Goal: Information Seeking & Learning: Learn about a topic

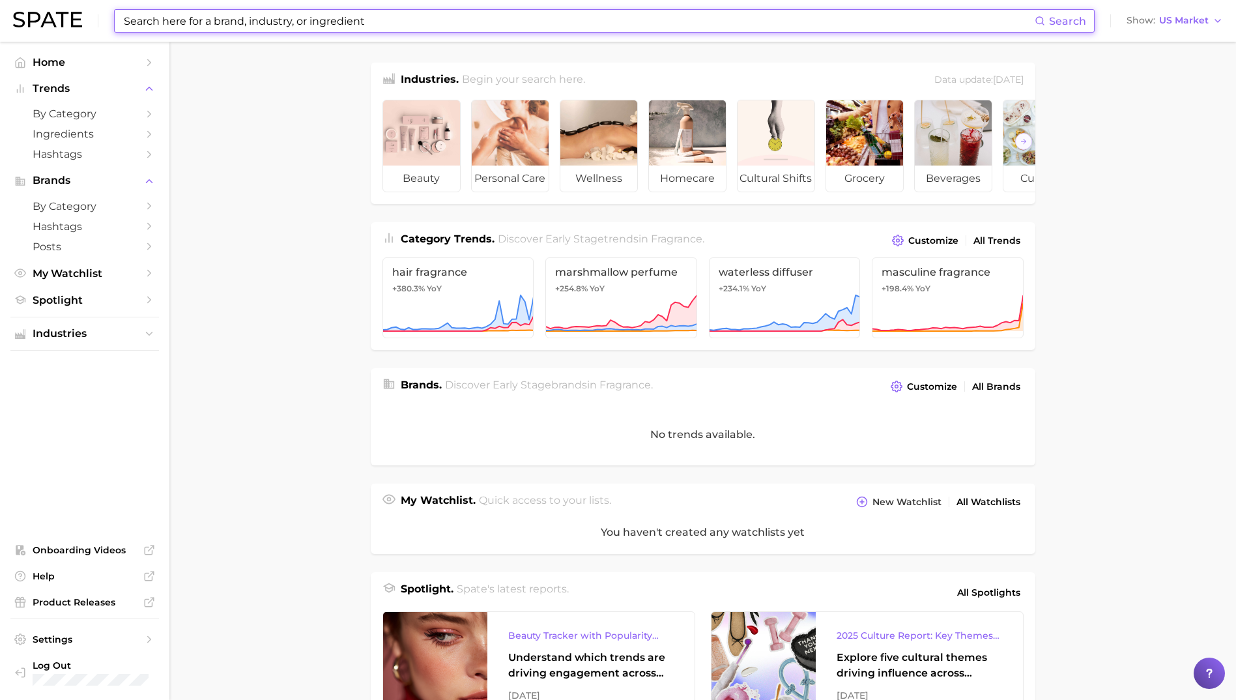
click at [247, 14] on input at bounding box center [578, 21] width 912 height 22
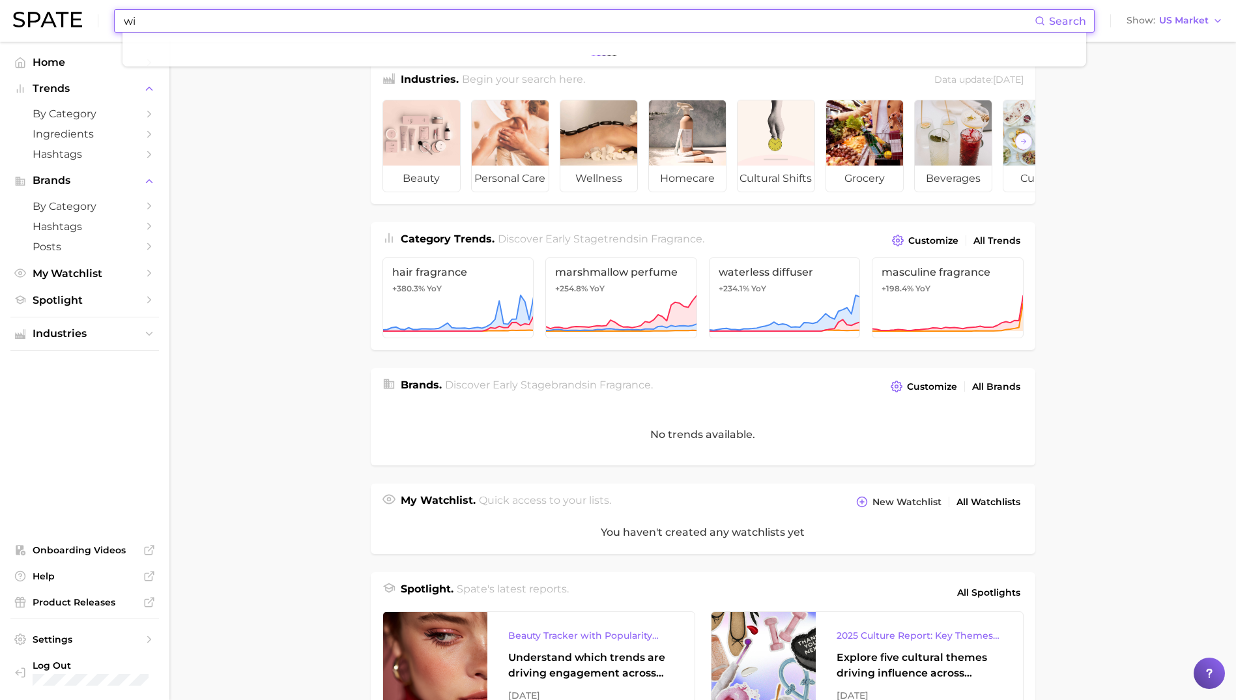
type input "w"
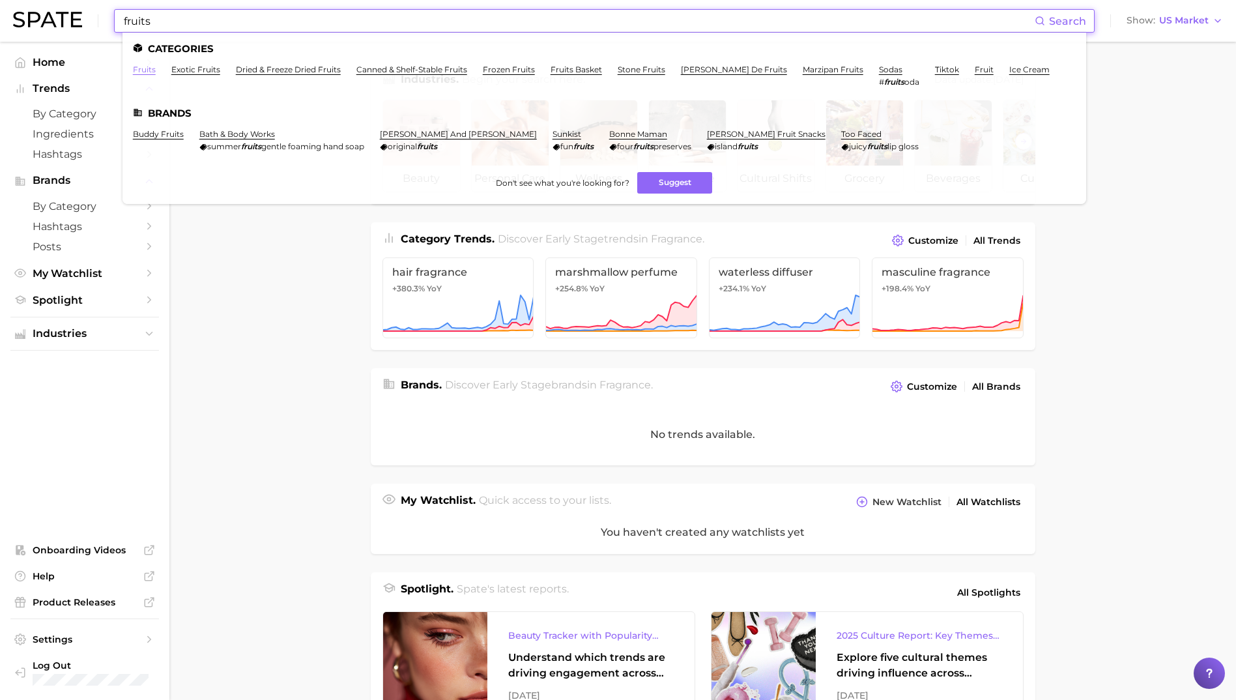
type input "fruits"
click at [145, 66] on link "fruits" at bounding box center [144, 69] width 23 height 10
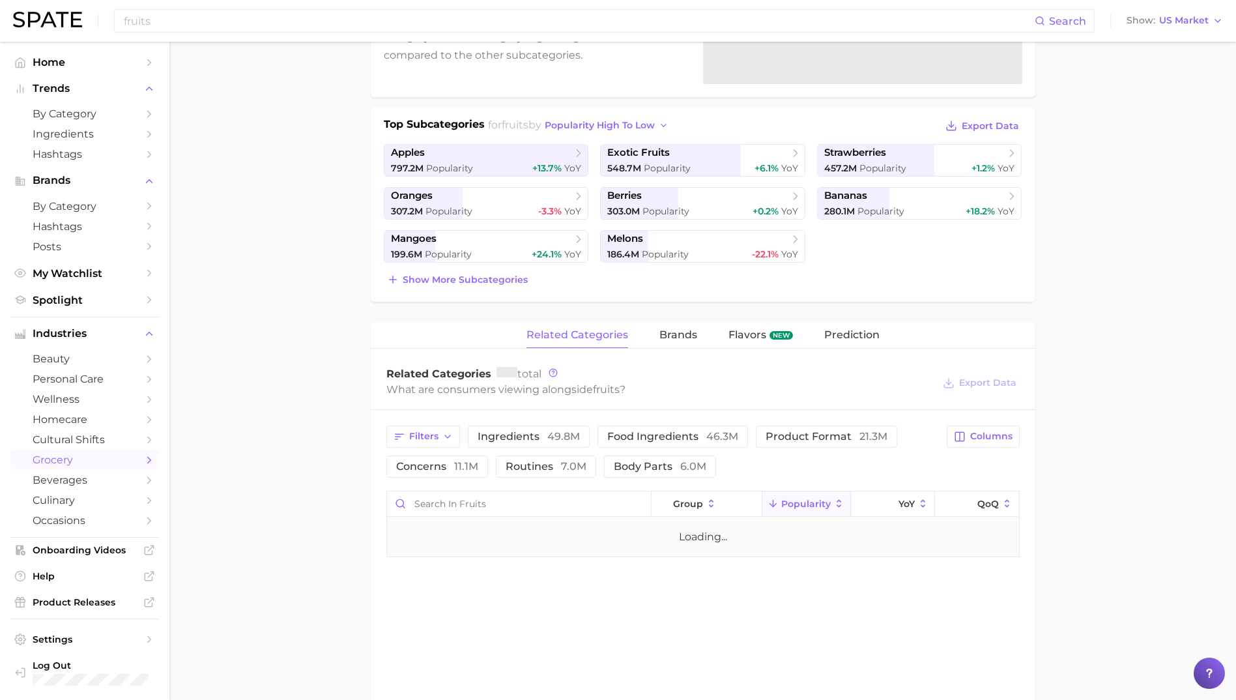
scroll to position [326, 0]
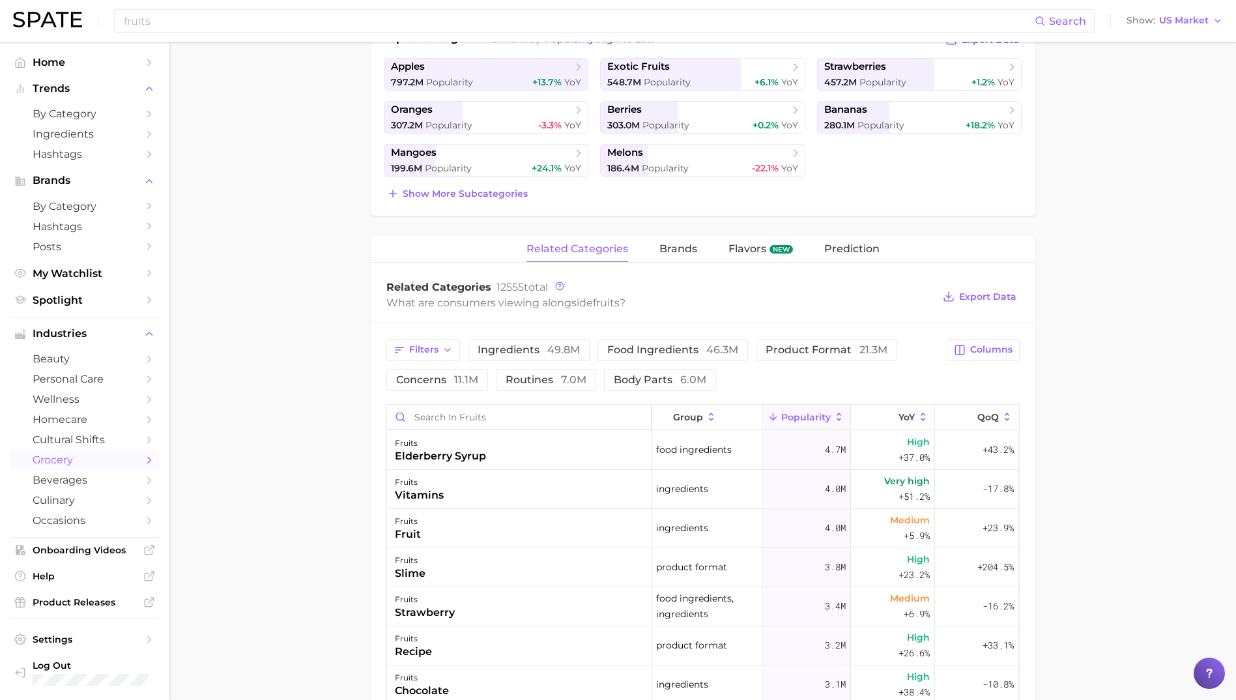
click at [469, 420] on input "Search in fruits" at bounding box center [519, 417] width 264 height 25
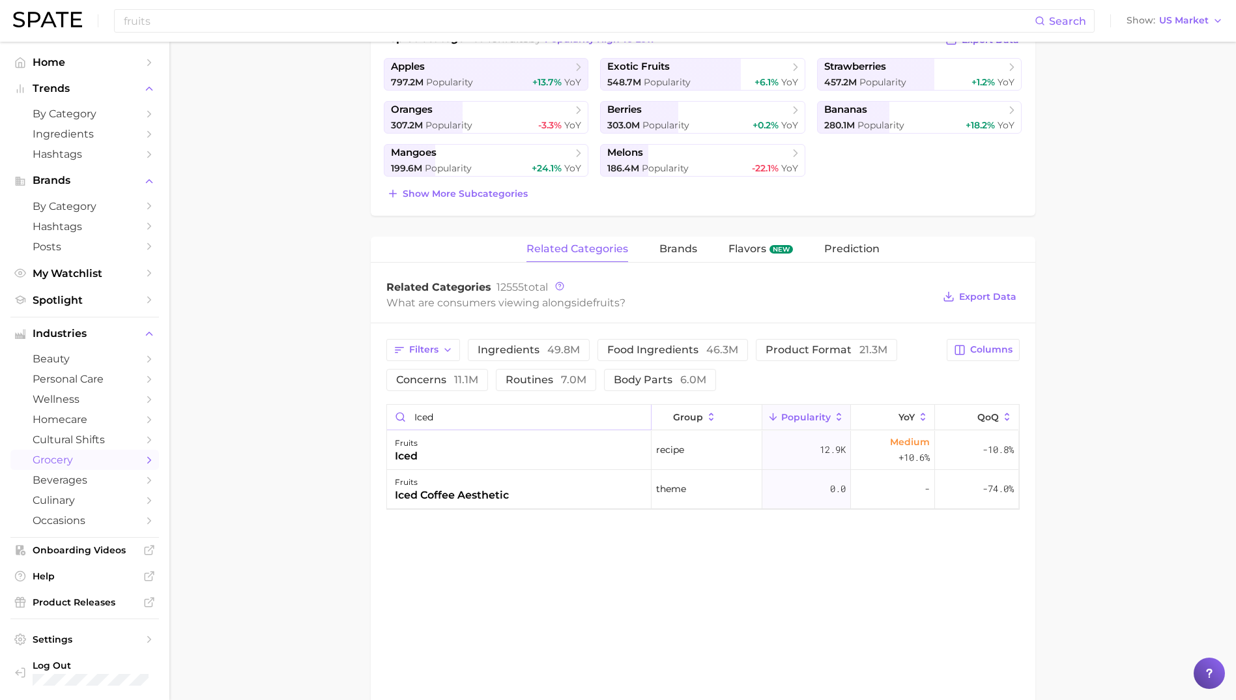
click at [480, 416] on input "iced" at bounding box center [519, 417] width 264 height 25
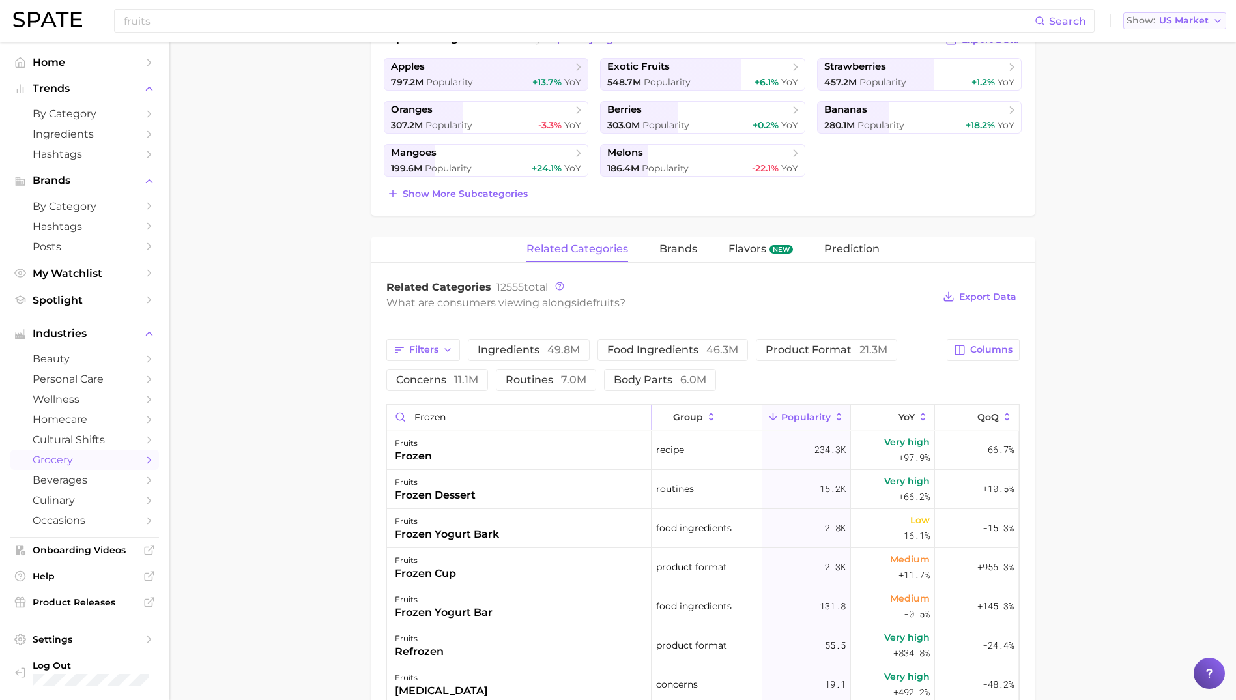
type input "frozen"
click at [223, 23] on input "fruits" at bounding box center [578, 21] width 912 height 22
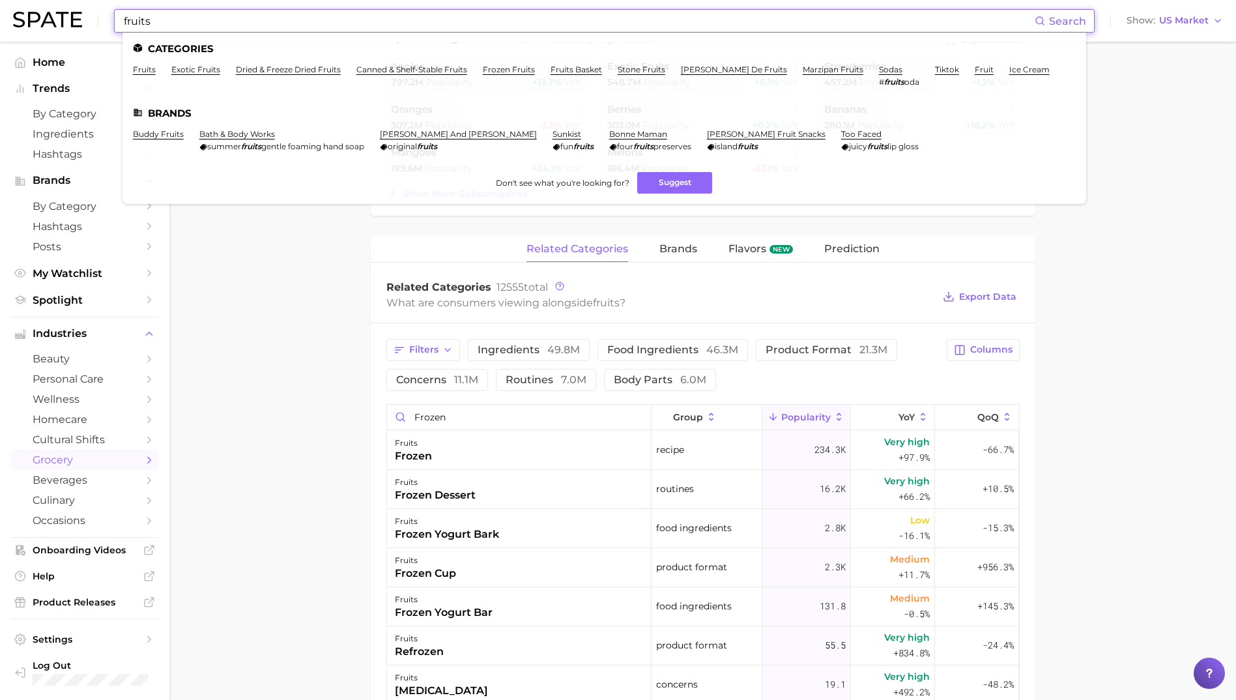
click at [223, 23] on input "fruits" at bounding box center [578, 21] width 912 height 22
click at [220, 24] on input "fruits" at bounding box center [578, 21] width 912 height 22
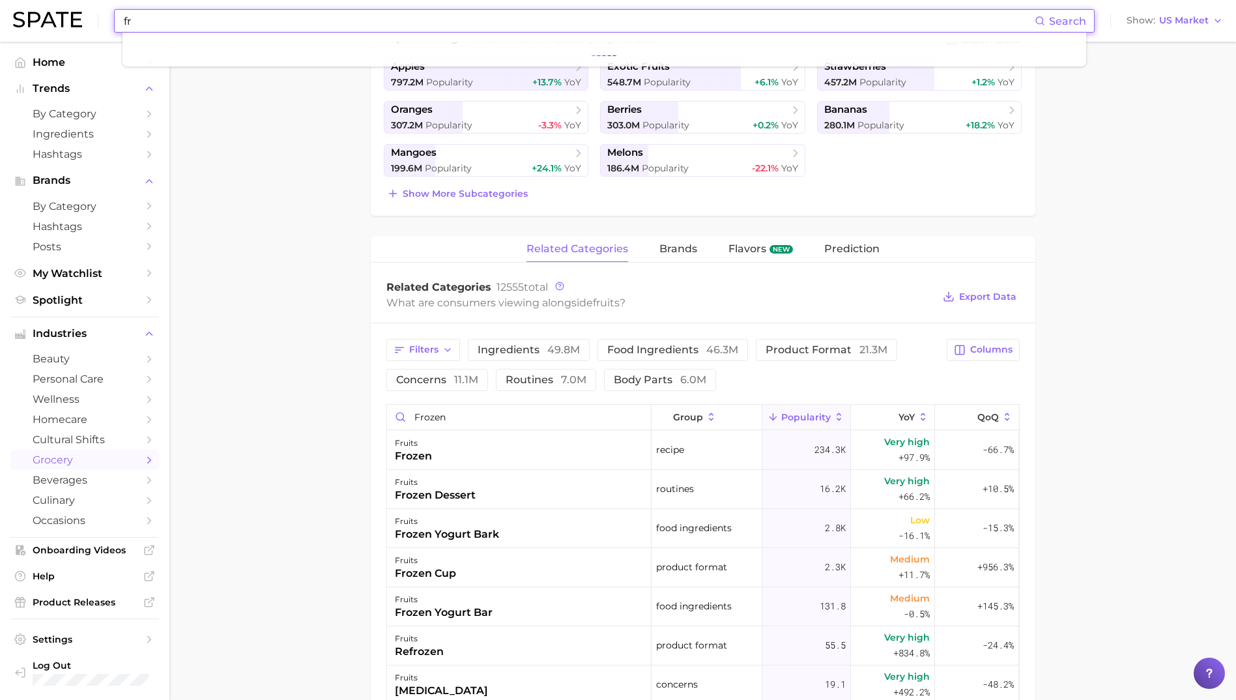
type input "f"
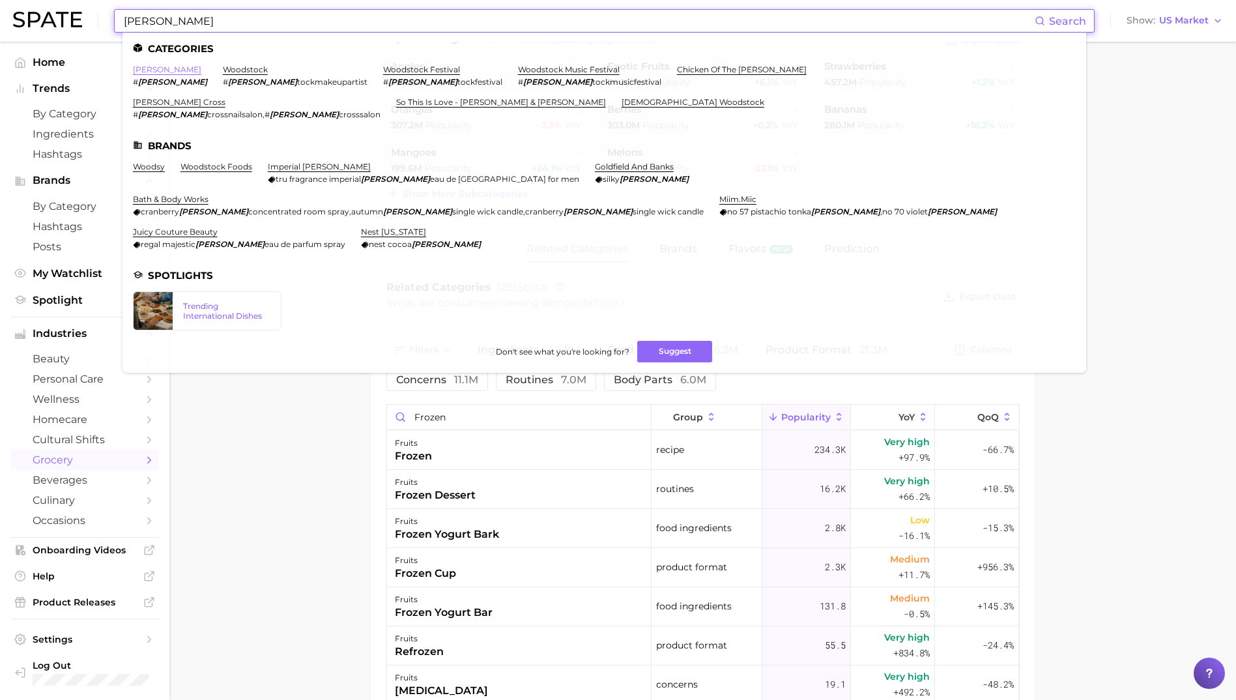
type input "[PERSON_NAME]"
click at [145, 66] on link "[PERSON_NAME]" at bounding box center [167, 69] width 68 height 10
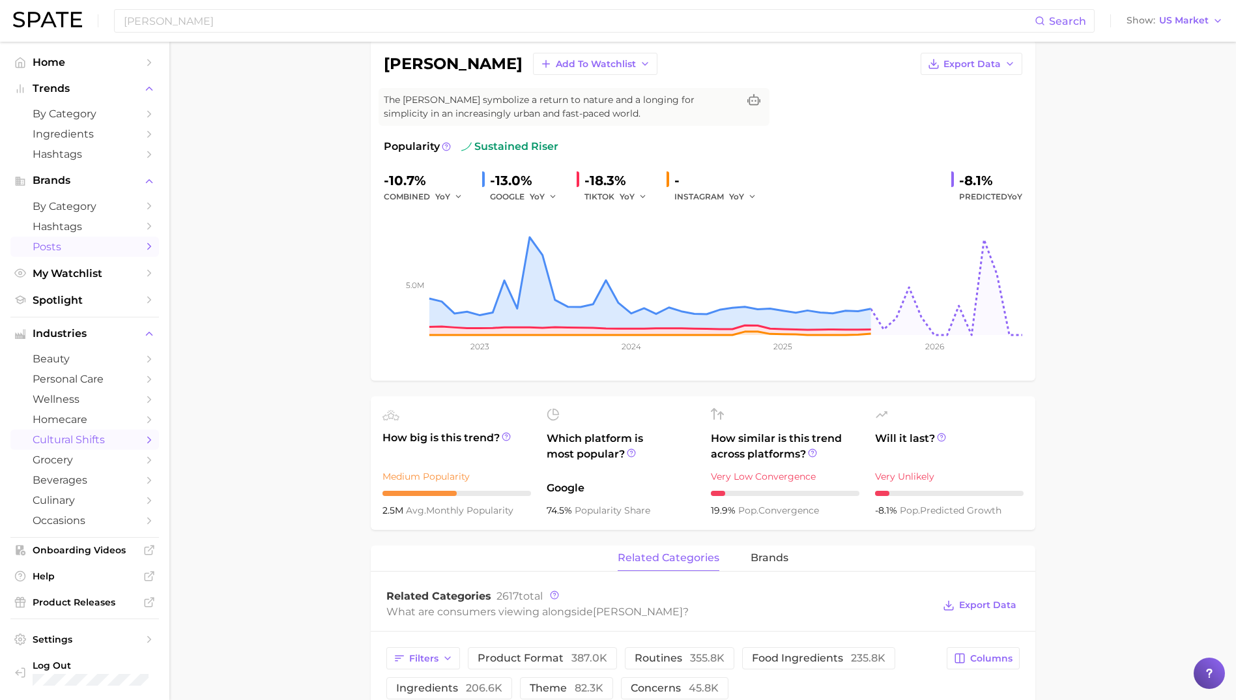
scroll to position [261, 0]
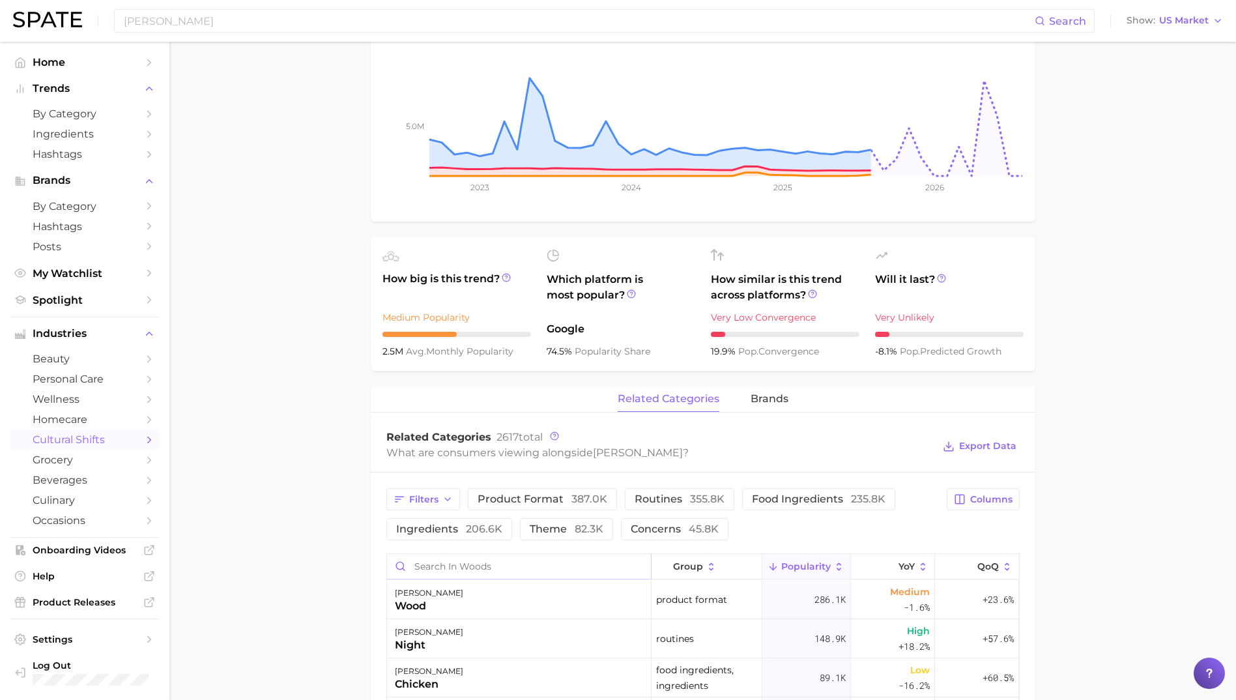
click at [458, 569] on input "Search in woods" at bounding box center [519, 566] width 264 height 25
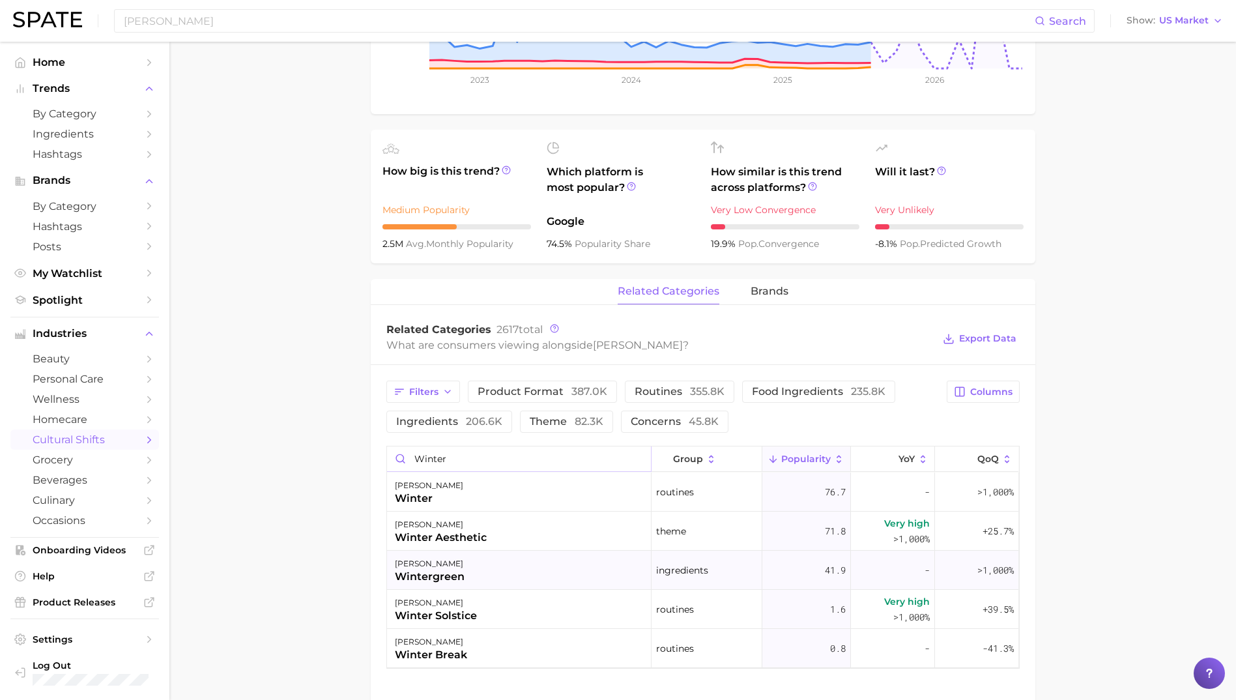
scroll to position [391, 0]
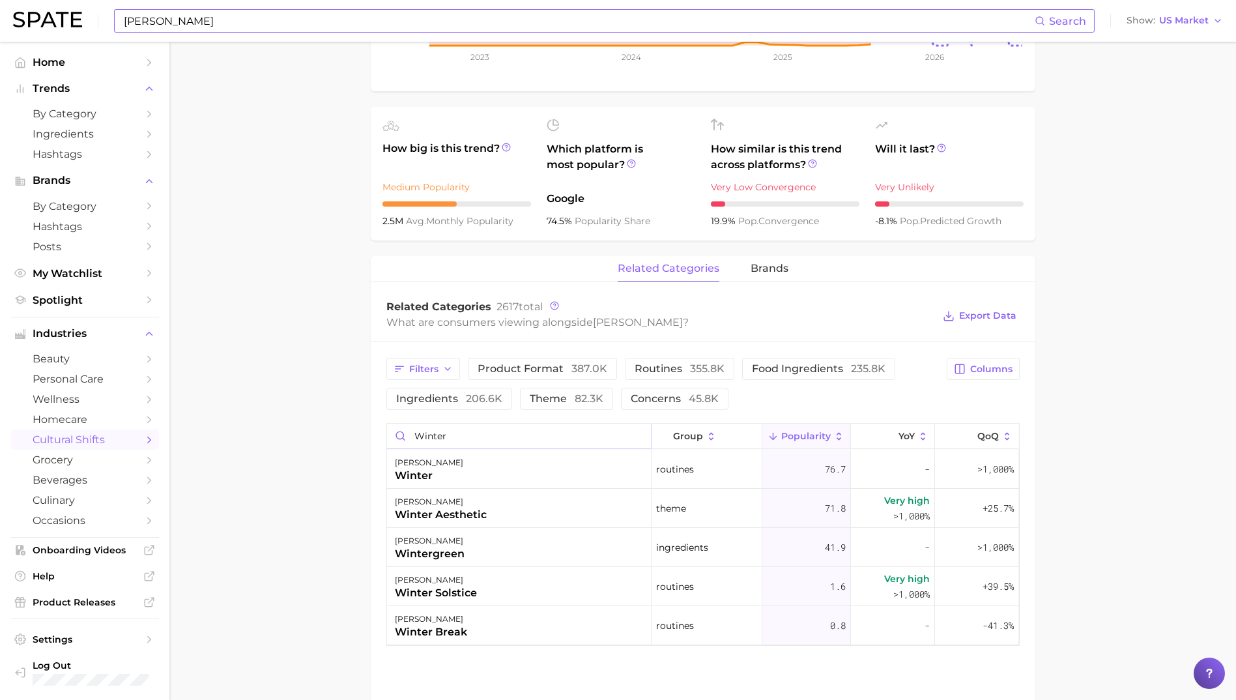
type input "winter"
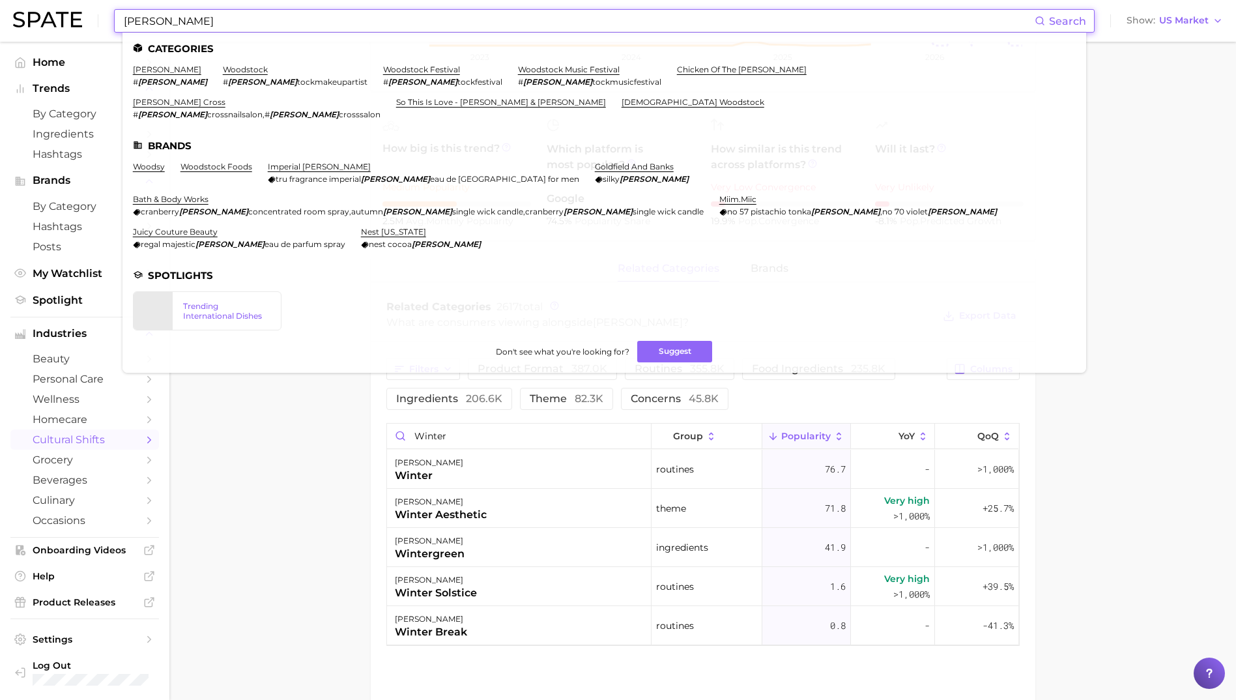
click at [149, 23] on input "[PERSON_NAME]" at bounding box center [578, 21] width 912 height 22
click at [149, 26] on input "[PERSON_NAME]" at bounding box center [578, 21] width 912 height 22
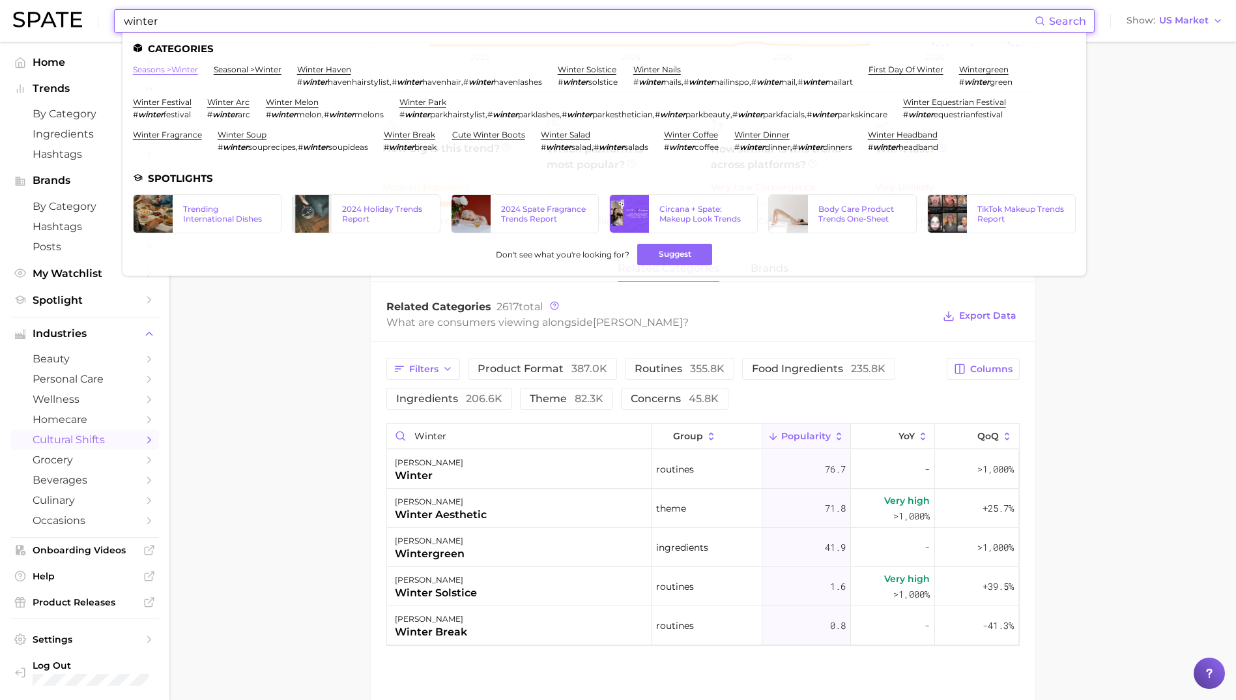
type input "winter"
click at [181, 71] on link "seasons > winter" at bounding box center [165, 69] width 65 height 10
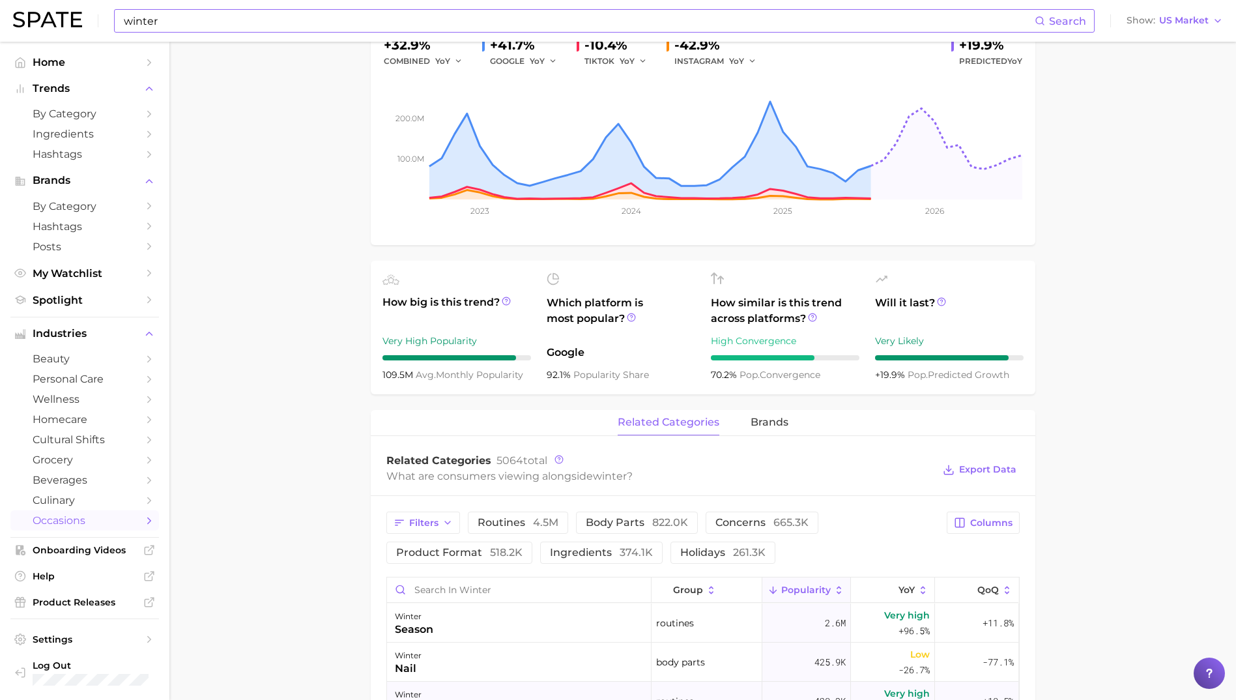
scroll to position [391, 0]
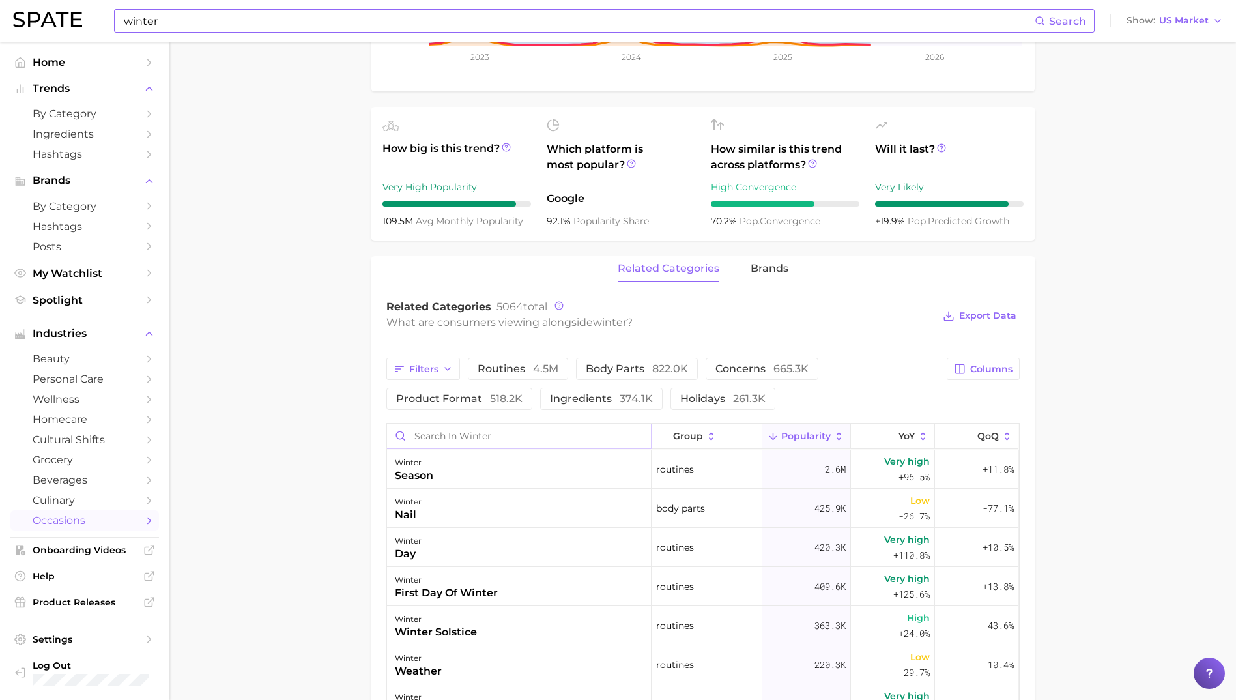
click at [597, 435] on input "Search in winter" at bounding box center [519, 435] width 264 height 25
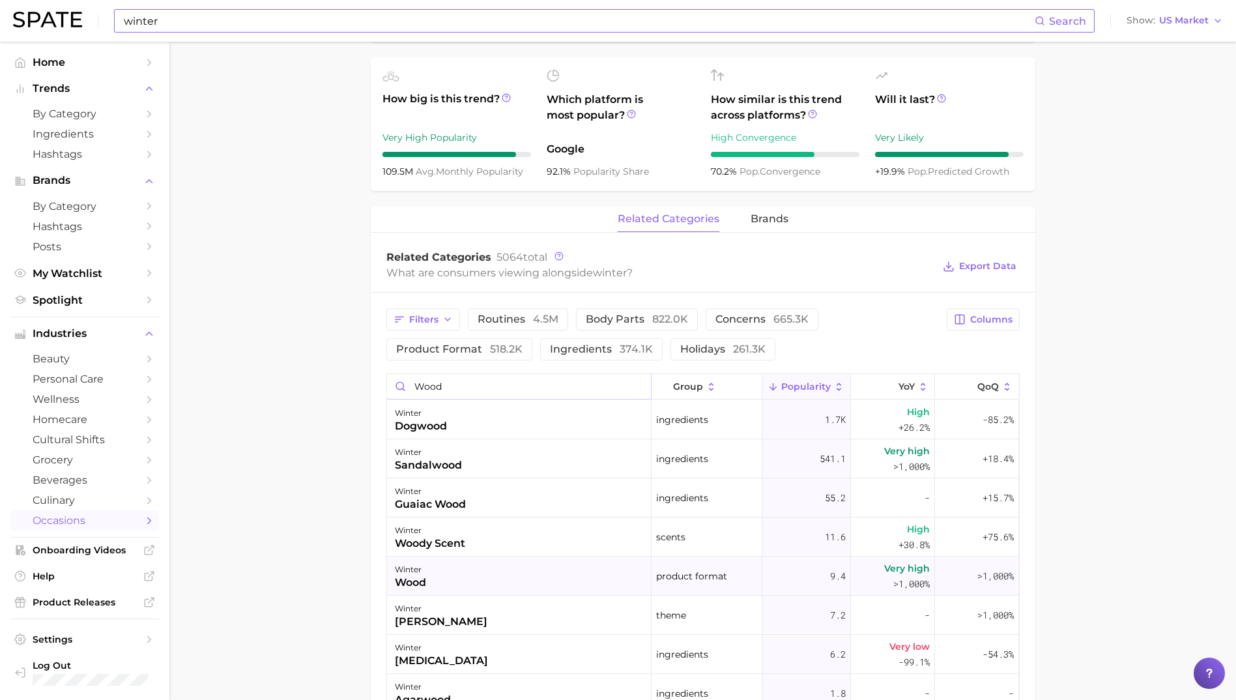
scroll to position [586, 0]
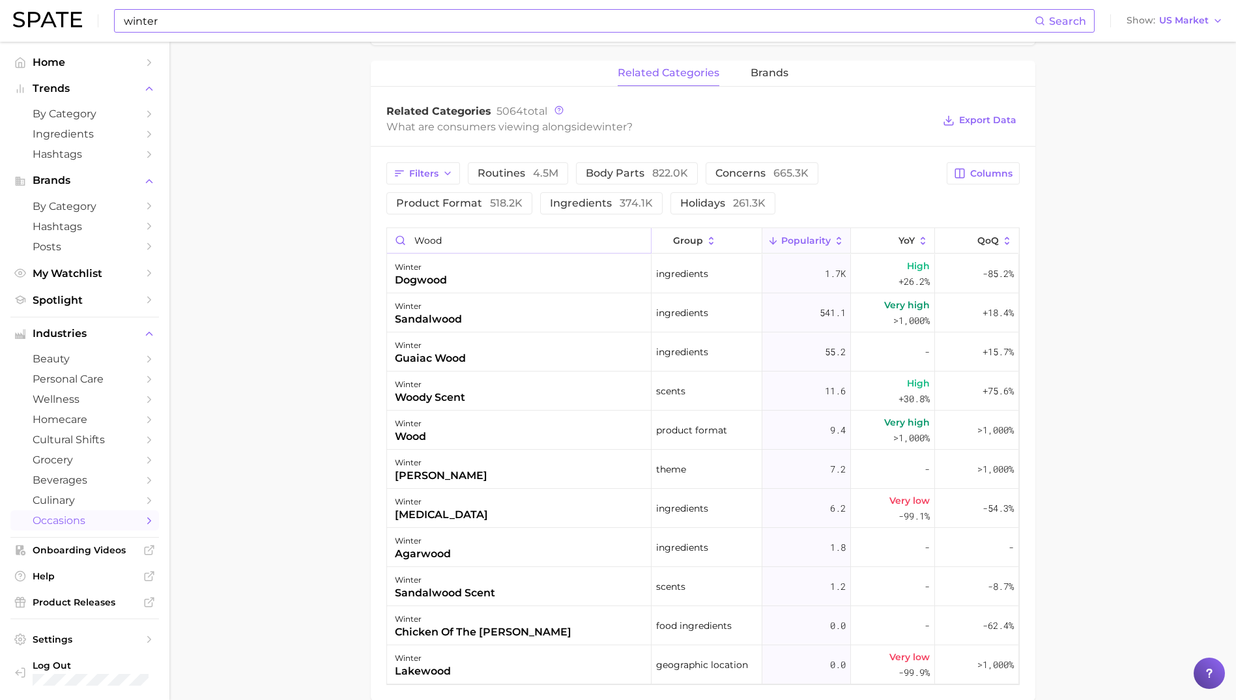
click at [490, 238] on input "wood" at bounding box center [519, 240] width 264 height 25
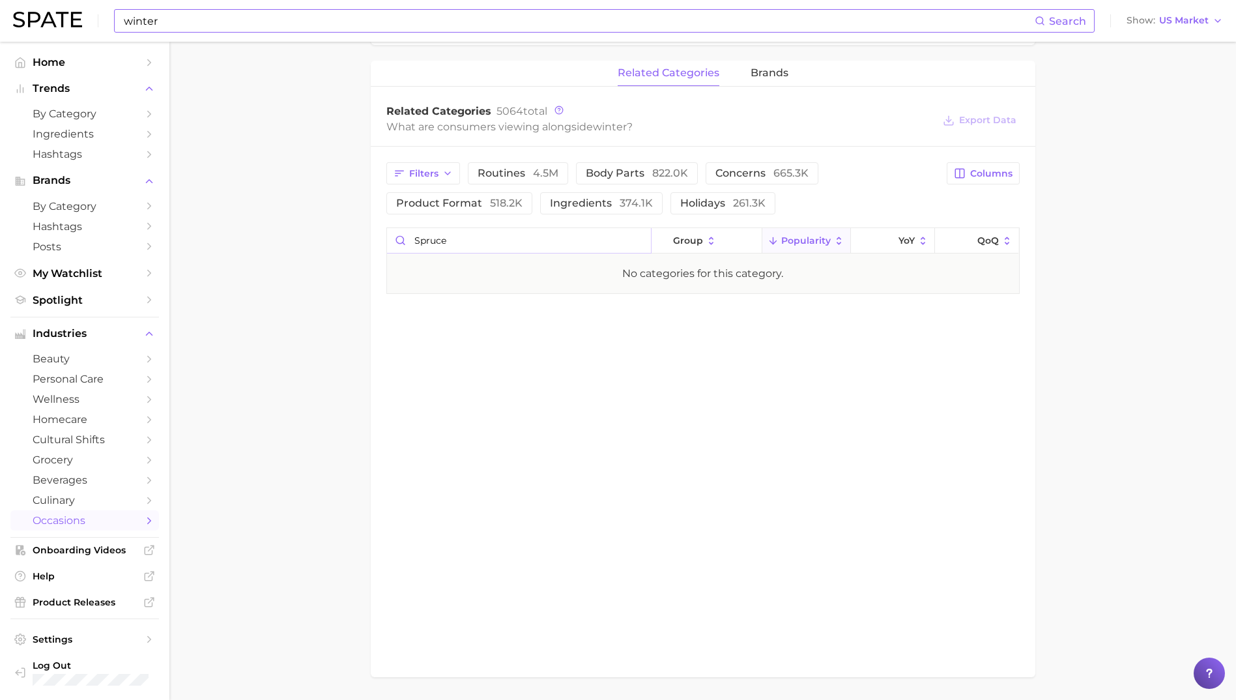
type input "spruce"
click at [230, 20] on input "winter" at bounding box center [578, 21] width 912 height 22
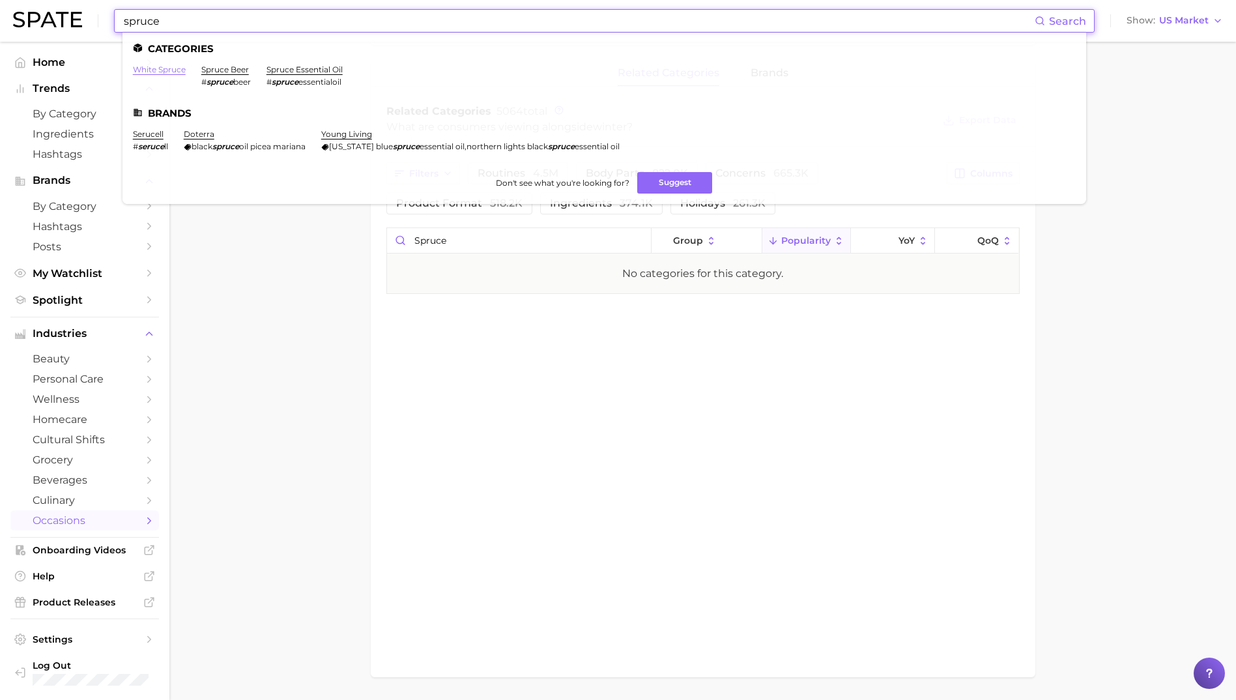
click at [173, 65] on link "white spruce" at bounding box center [159, 69] width 53 height 10
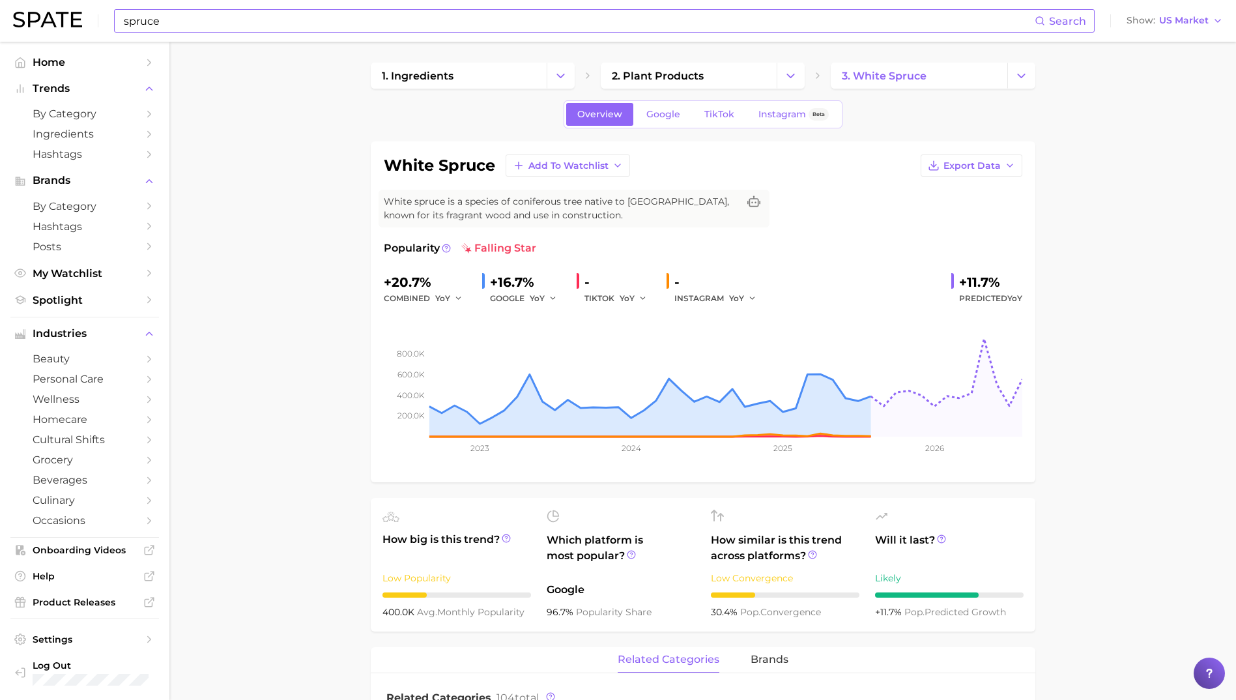
scroll to position [391, 0]
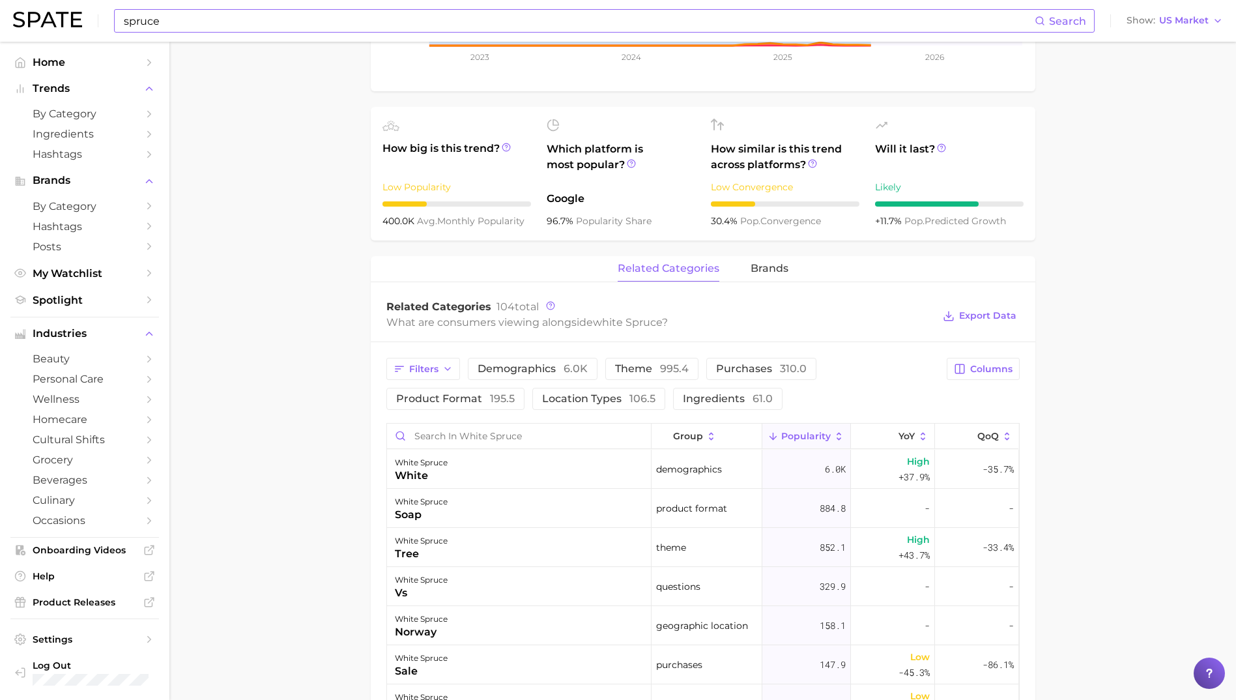
click at [229, 13] on input "spruce" at bounding box center [578, 21] width 912 height 22
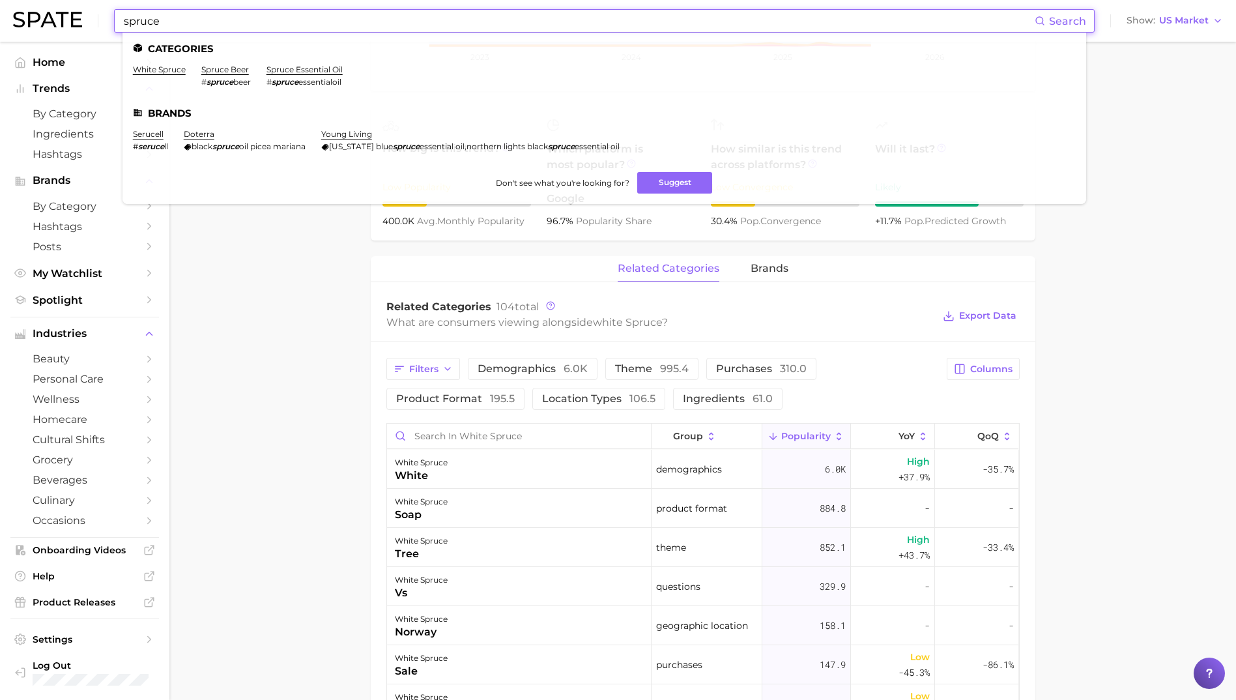
click at [229, 13] on input "spruce" at bounding box center [578, 21] width 912 height 22
type input "w"
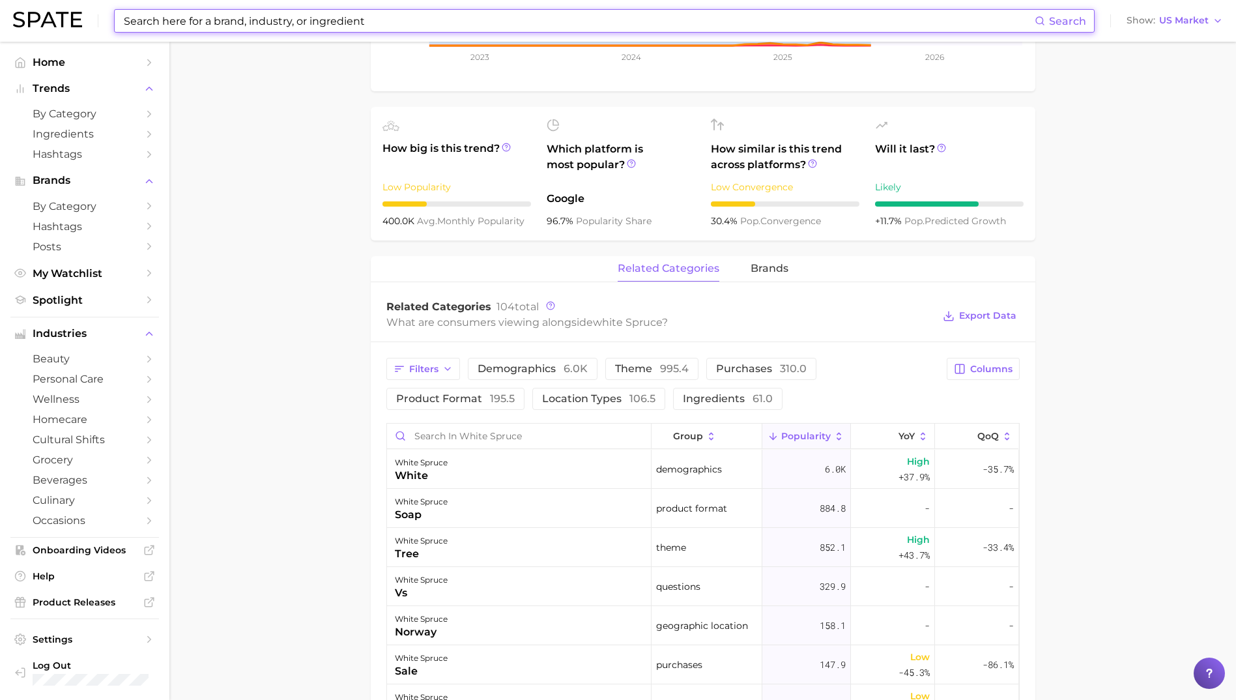
click at [270, 23] on input at bounding box center [578, 21] width 912 height 22
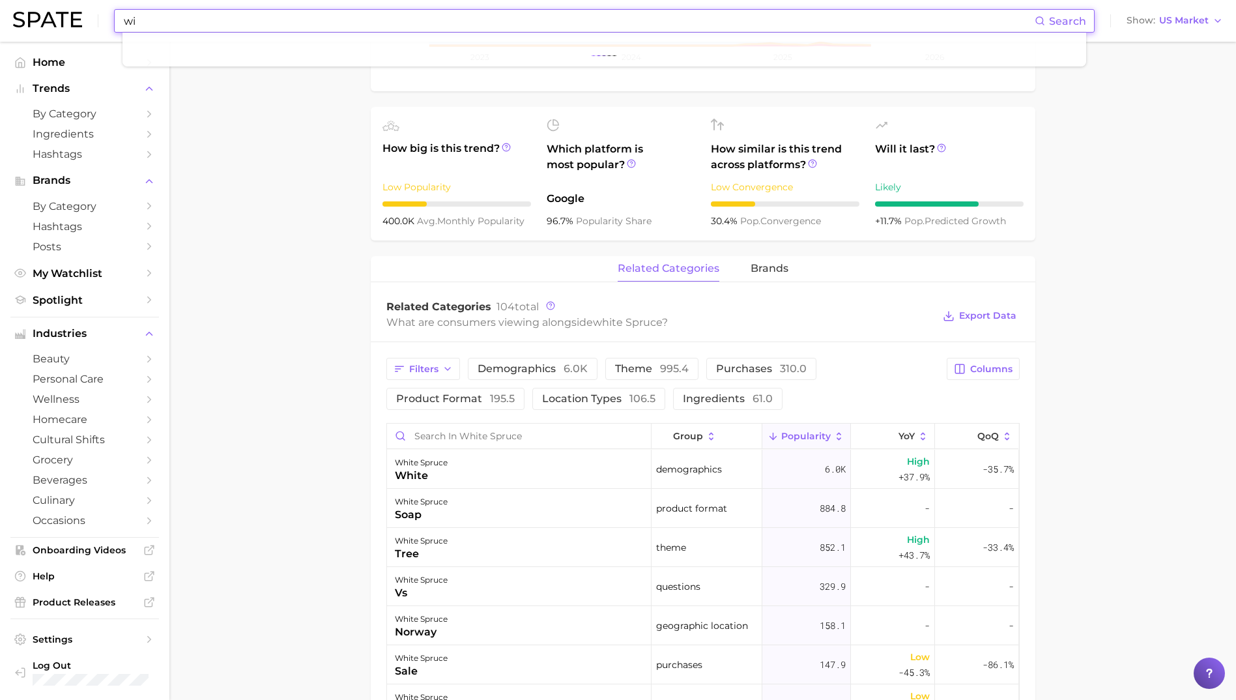
type input "w"
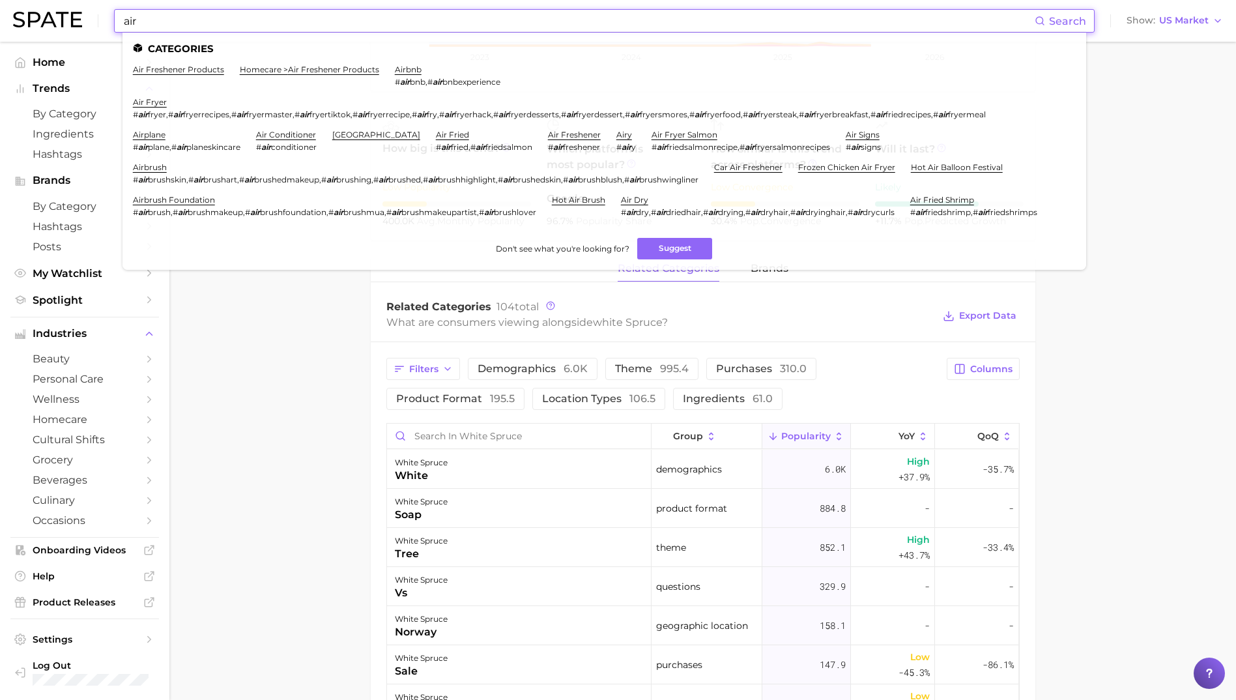
click at [125, 23] on input "air" at bounding box center [578, 21] width 912 height 22
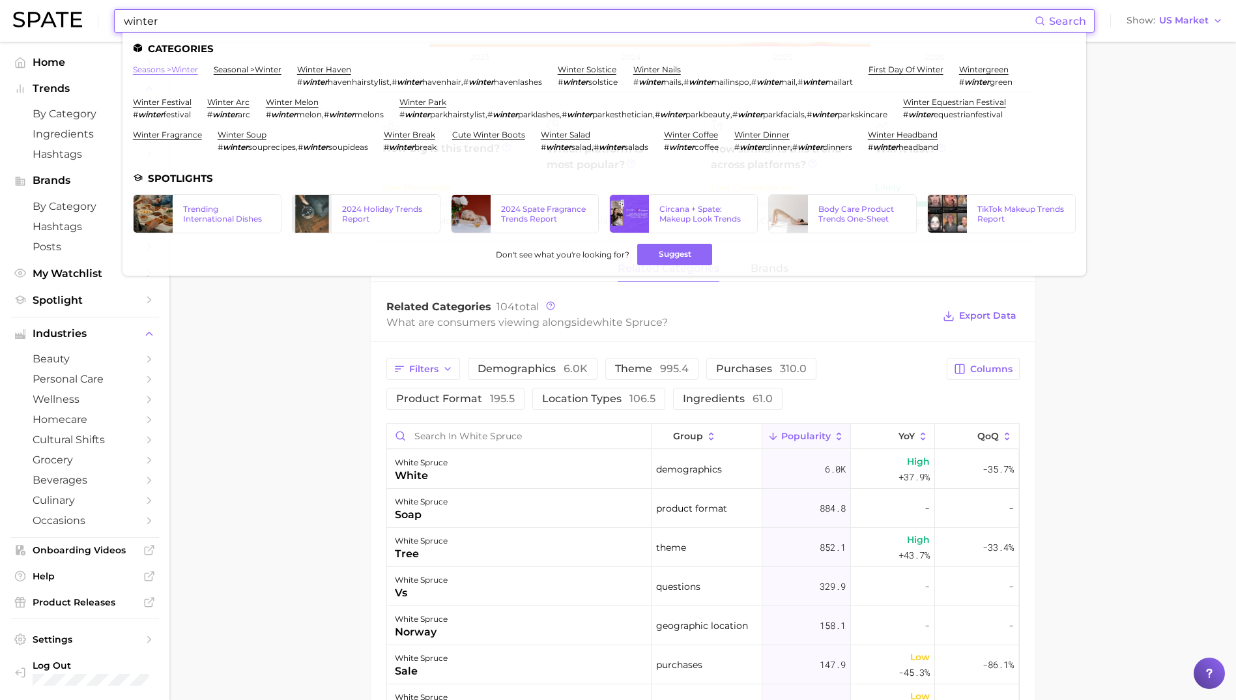
type input "winter"
click at [175, 70] on link "seasons > winter" at bounding box center [165, 69] width 65 height 10
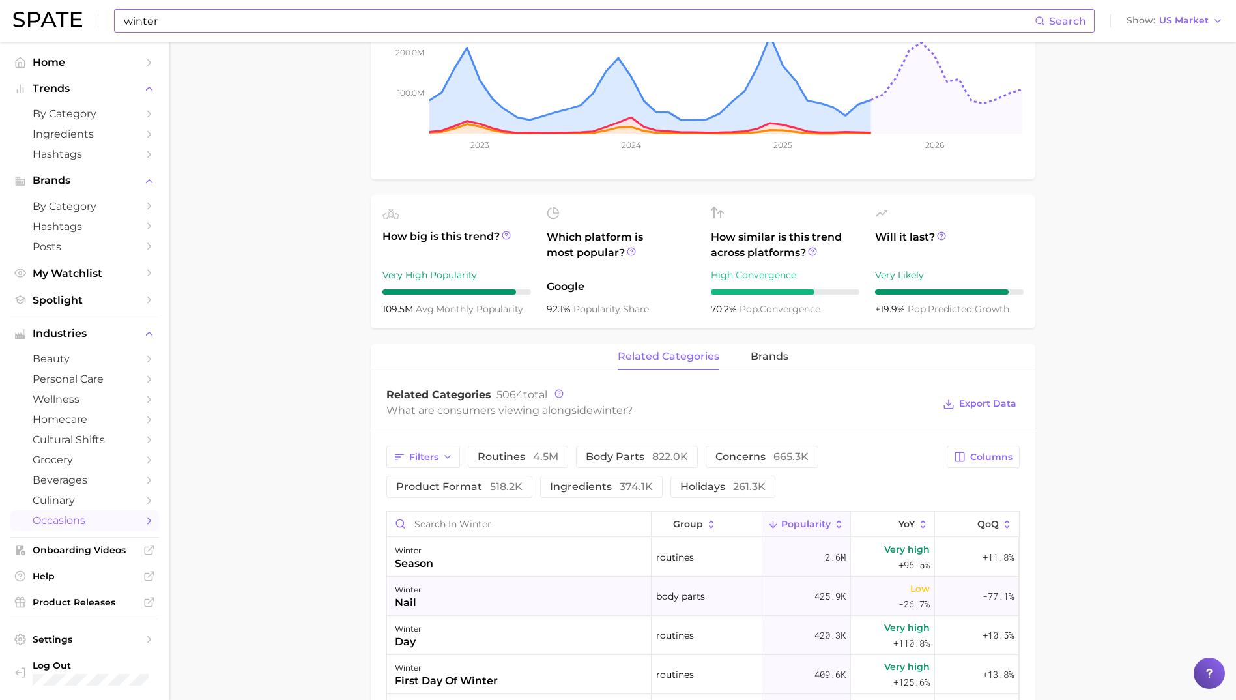
scroll to position [456, 0]
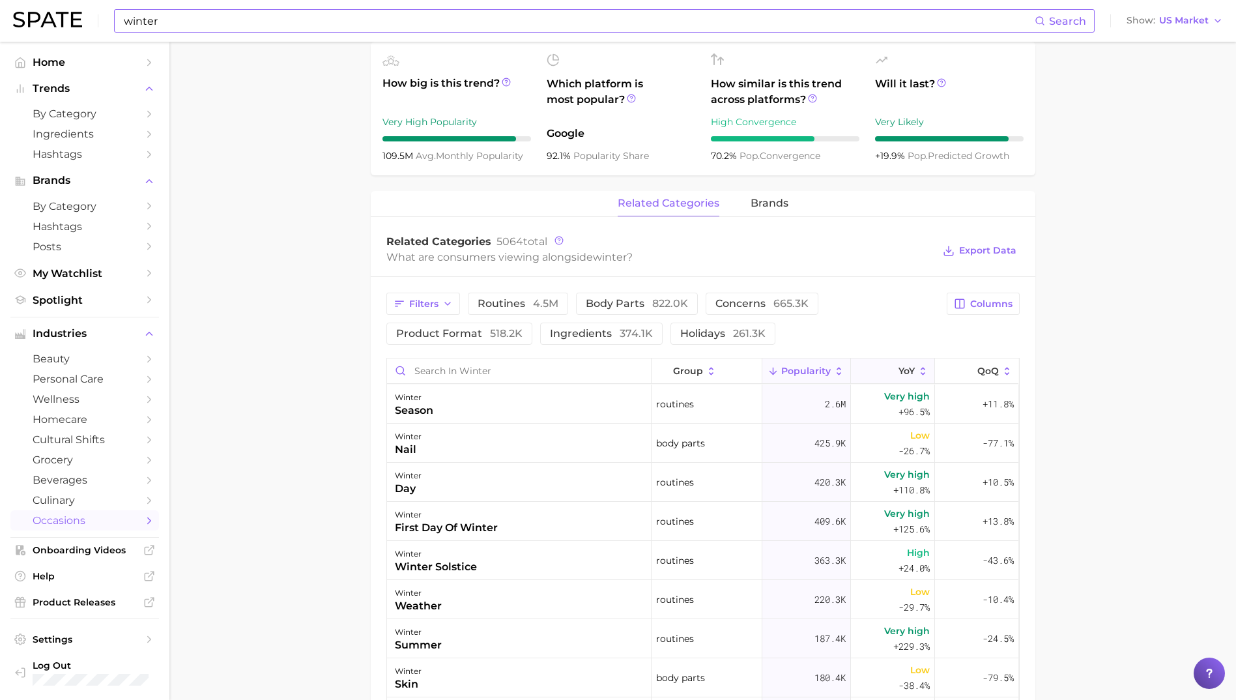
click at [884, 369] on icon at bounding box center [890, 371] width 12 height 12
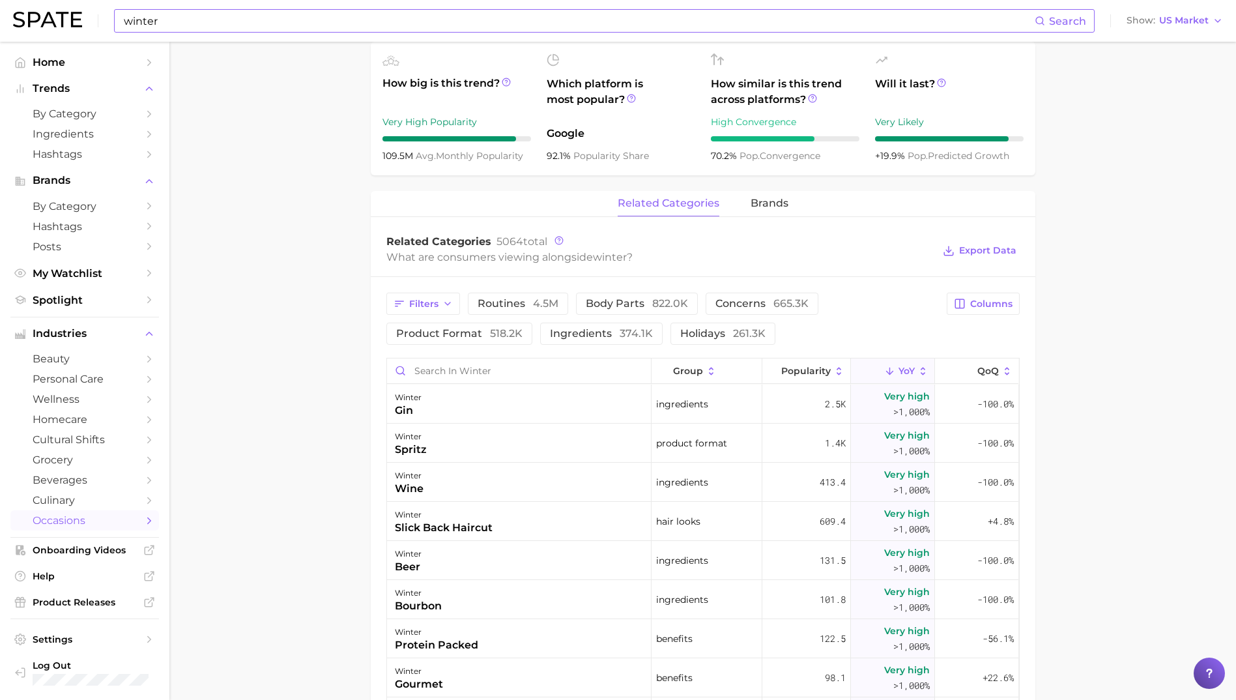
click at [292, 519] on main "1. everyday occasions 2. cyclical occasions 3. seasons 4. winter Overview Googl…" at bounding box center [702, 362] width 1066 height 1553
click at [262, 416] on main "1. everyday occasions 2. cyclical occasions 3. seasons 4. winter Overview Googl…" at bounding box center [702, 362] width 1066 height 1553
click at [498, 369] on input "Search in winter" at bounding box center [519, 370] width 264 height 25
click at [491, 372] on input "air" at bounding box center [519, 370] width 264 height 25
click at [490, 371] on input "air" at bounding box center [519, 370] width 264 height 25
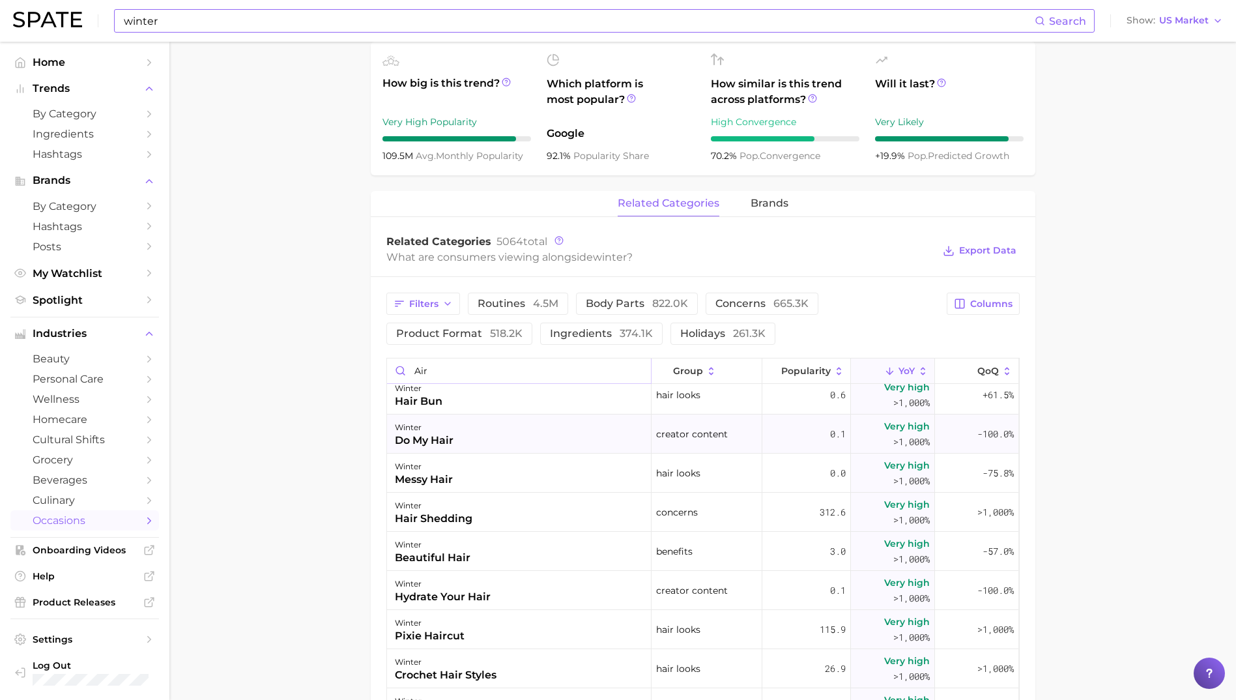
scroll to position [0, 0]
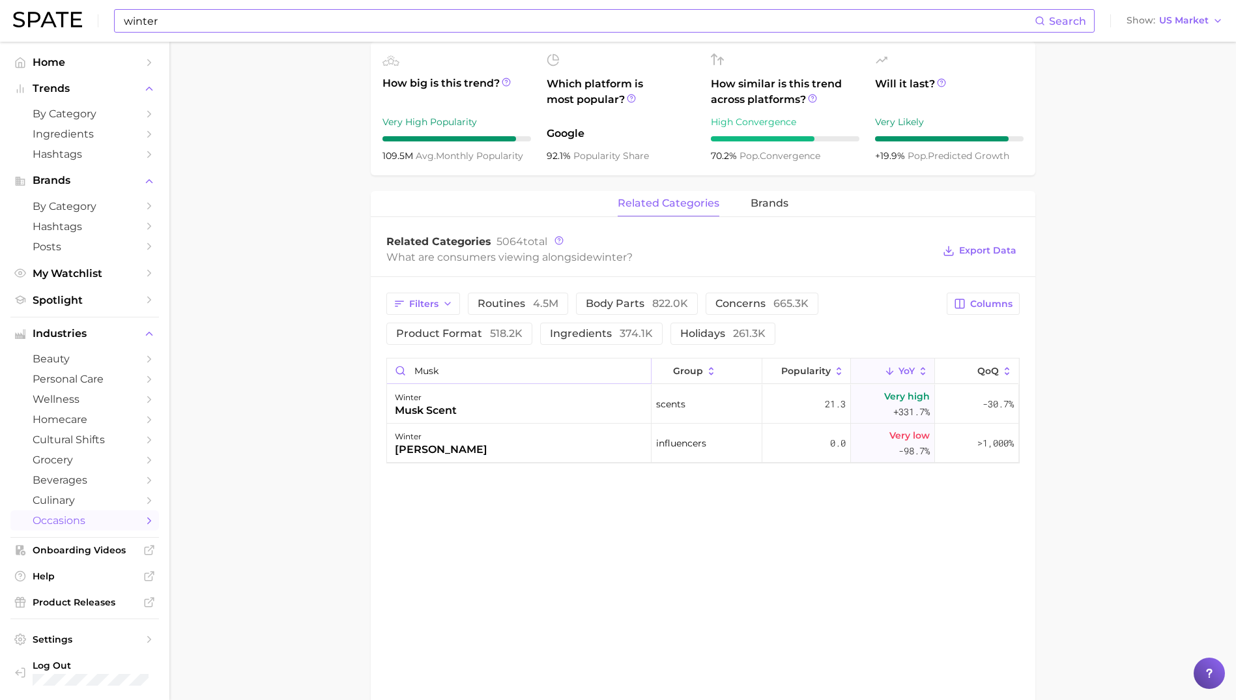
type input "musk"
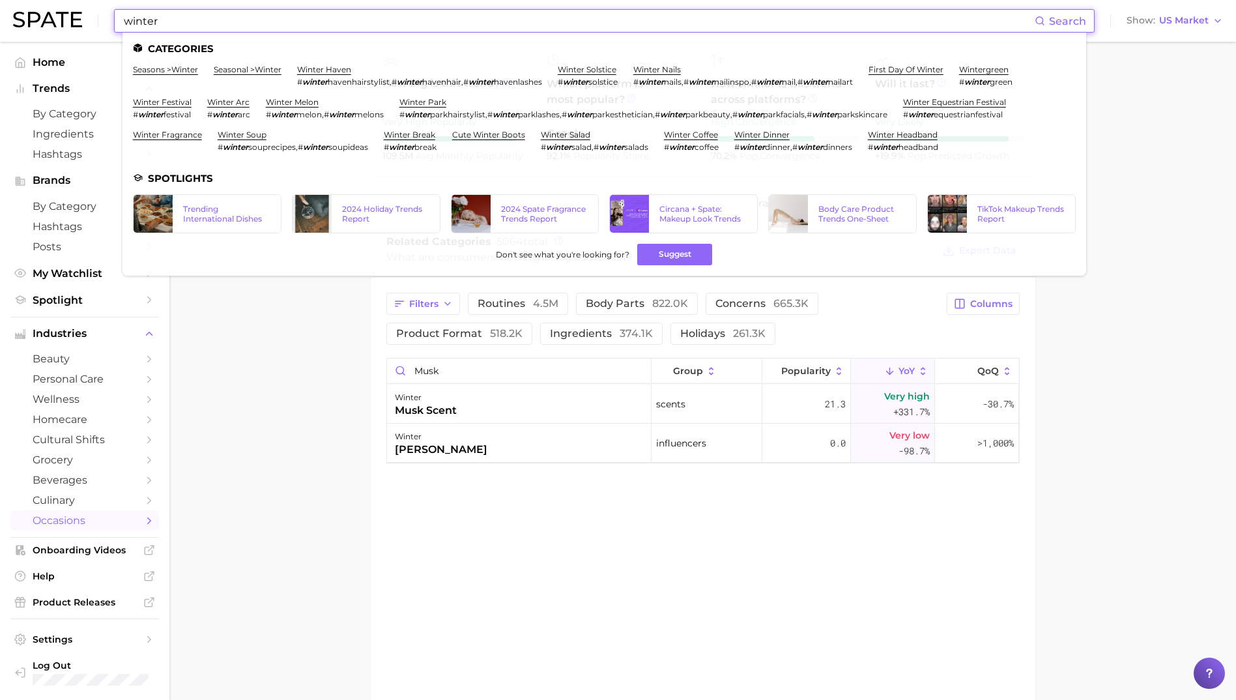
click at [242, 20] on input "winter" at bounding box center [578, 21] width 912 height 22
click at [239, 16] on input "winter" at bounding box center [578, 21] width 912 height 22
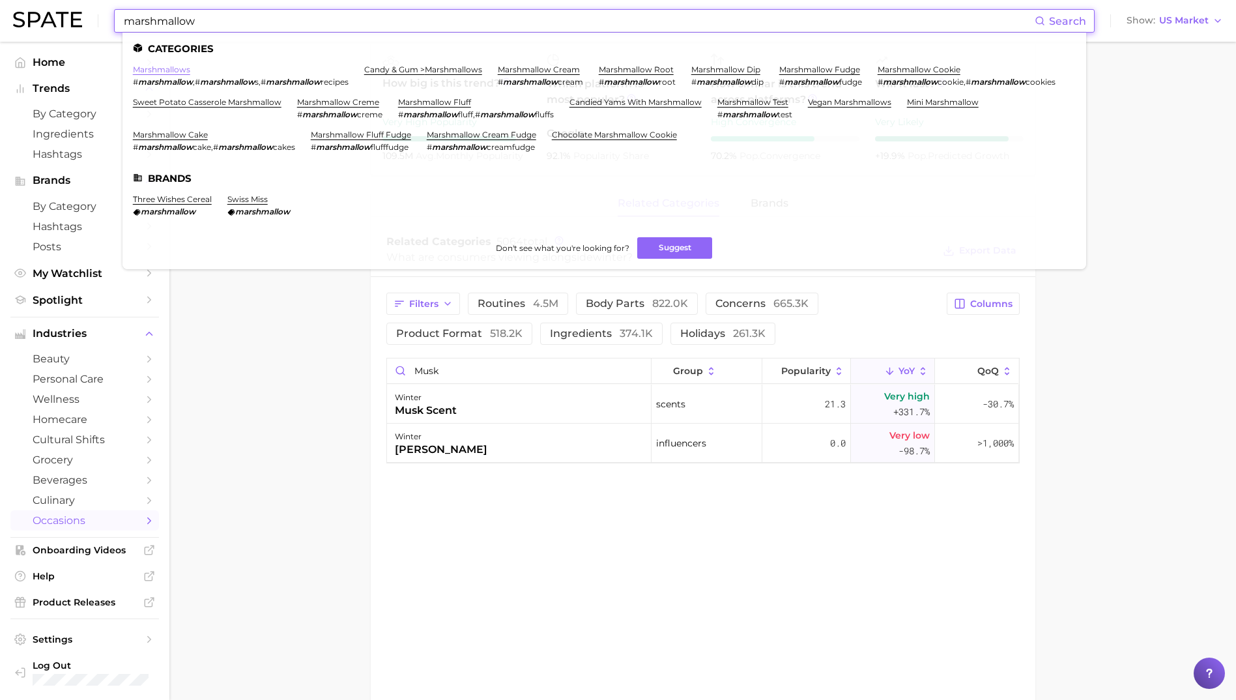
type input "marshmallow"
click at [156, 70] on link "marshmallows" at bounding box center [161, 69] width 57 height 10
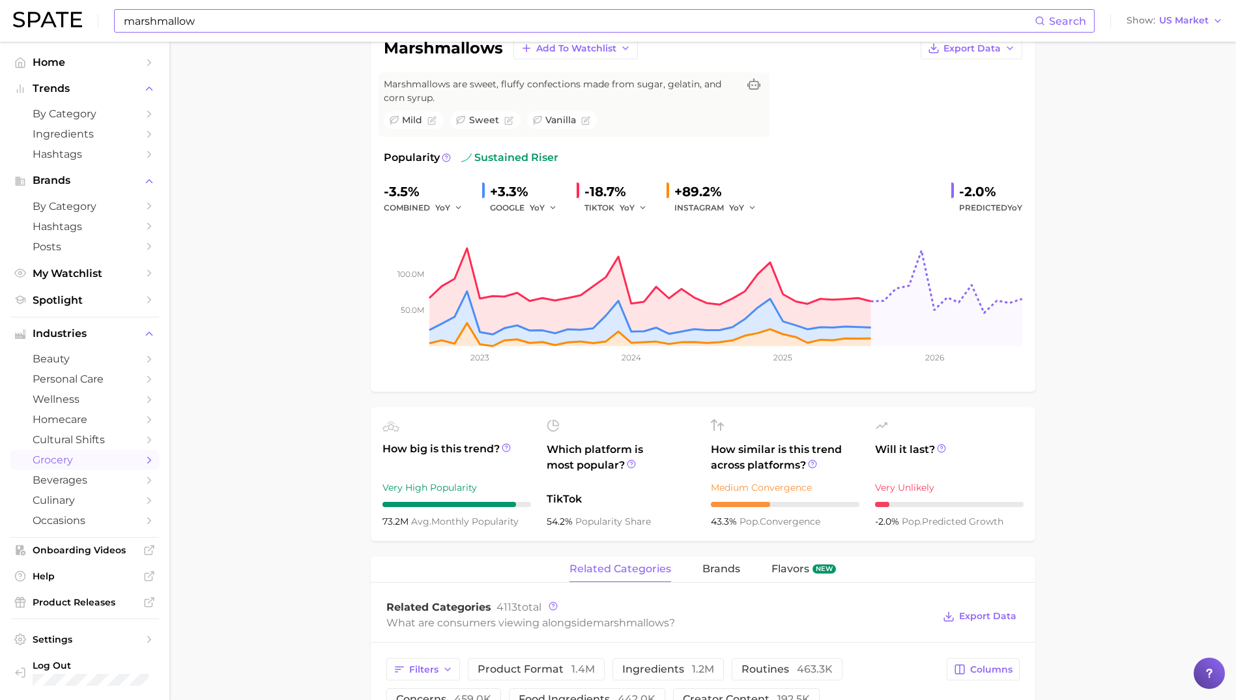
scroll to position [326, 0]
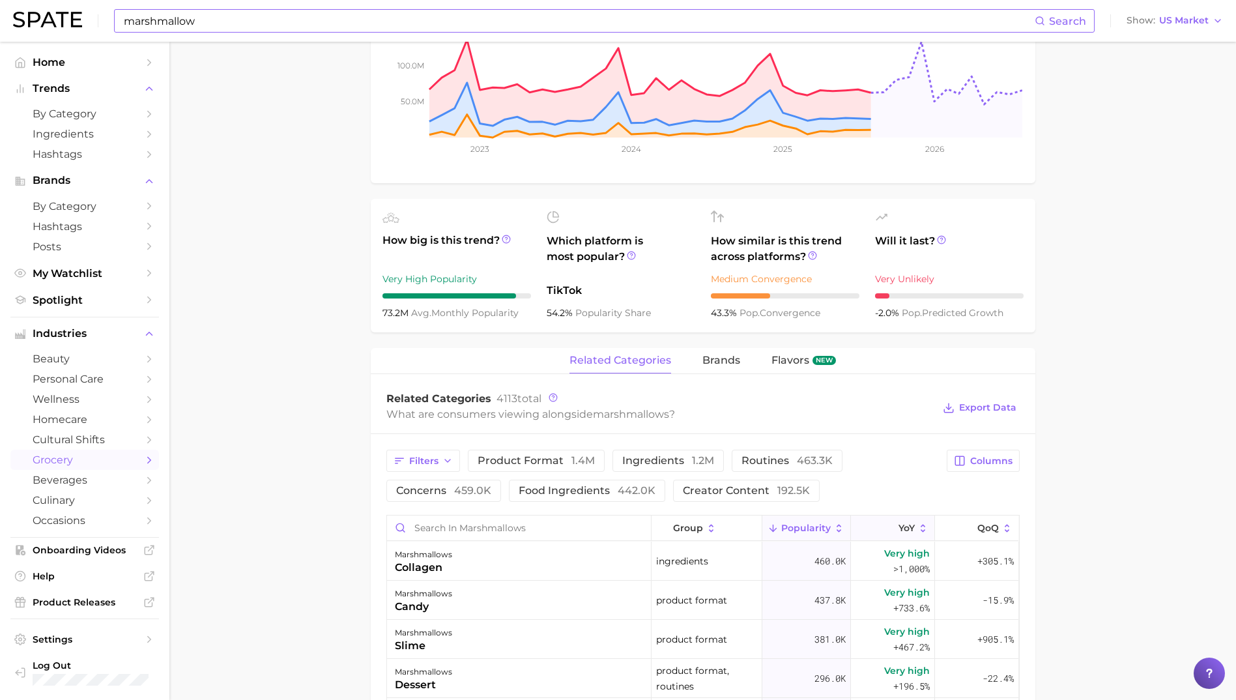
click at [895, 521] on button "YoY" at bounding box center [893, 527] width 84 height 25
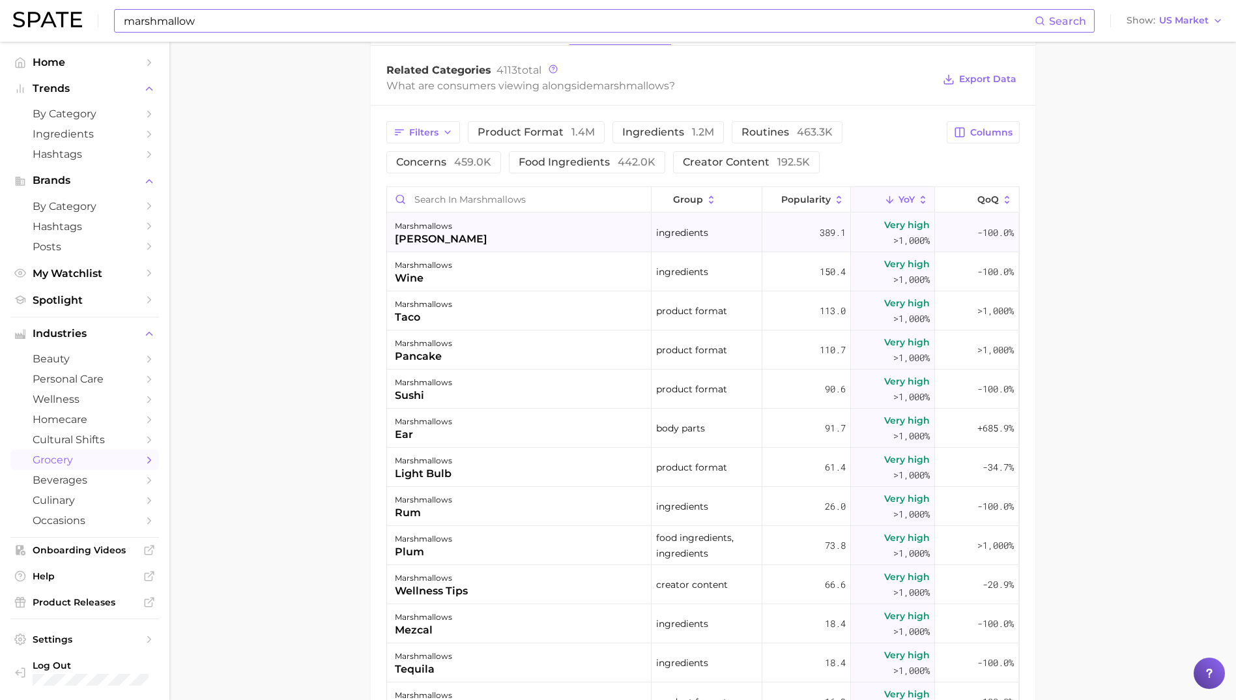
scroll to position [651, 0]
click at [483, 195] on input "Search in marshmallows" at bounding box center [519, 202] width 264 height 25
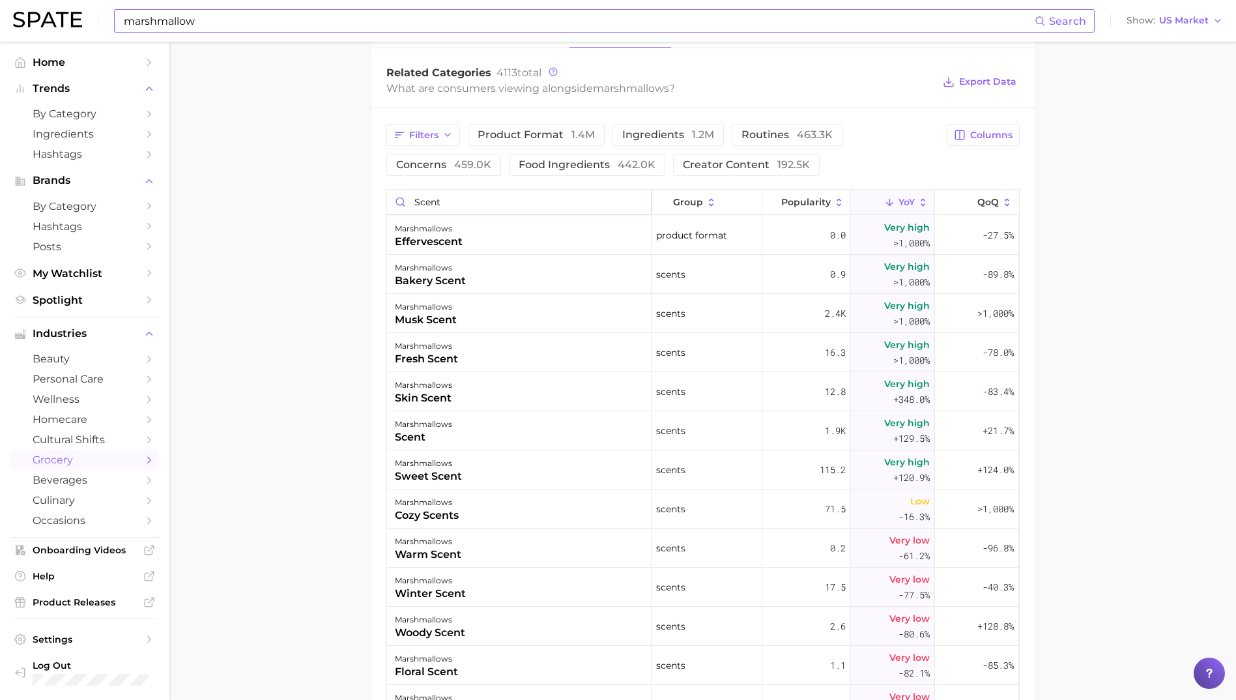
type input "scent"
click at [362, 10] on input "marshmallow" at bounding box center [578, 21] width 912 height 22
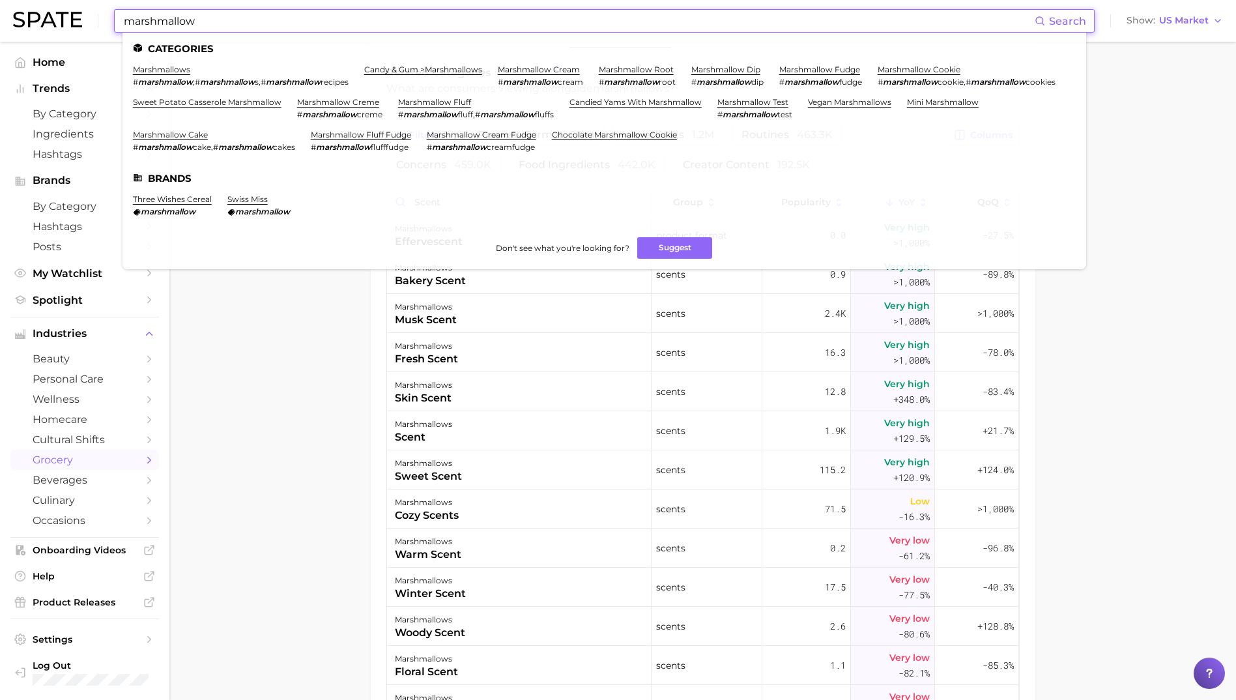
click at [362, 10] on input "marshmallow" at bounding box center [578, 21] width 912 height 22
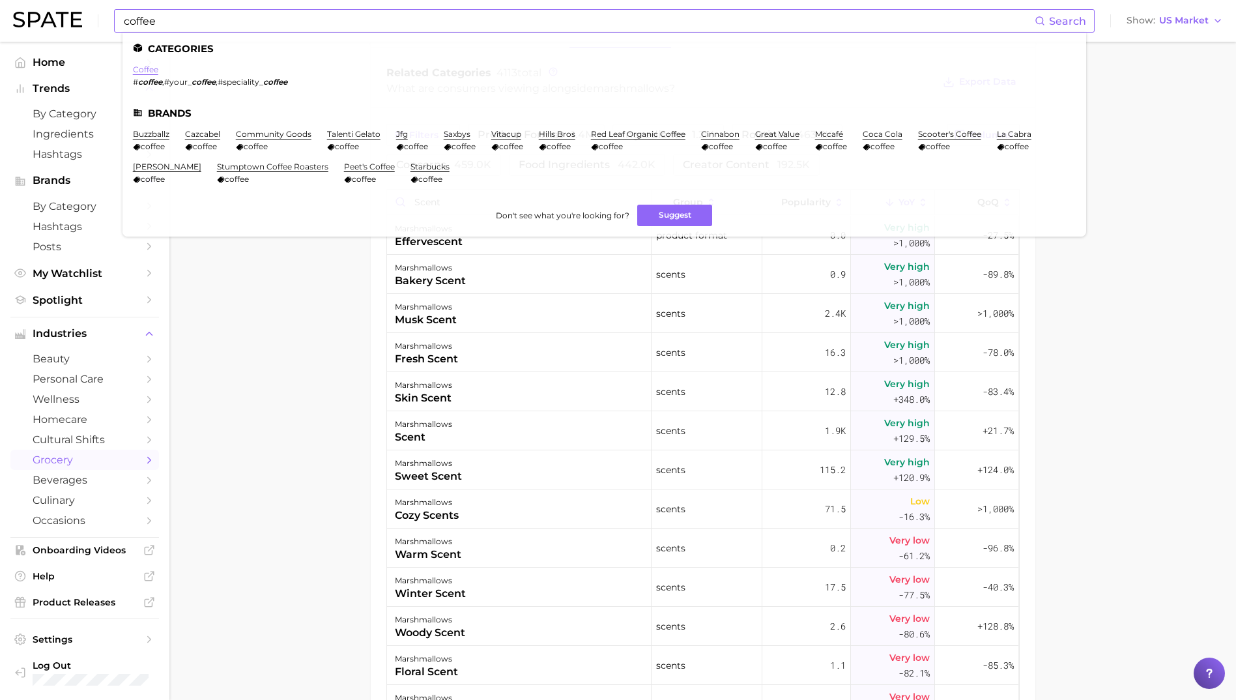
click at [152, 68] on link "coffee" at bounding box center [145, 69] width 25 height 10
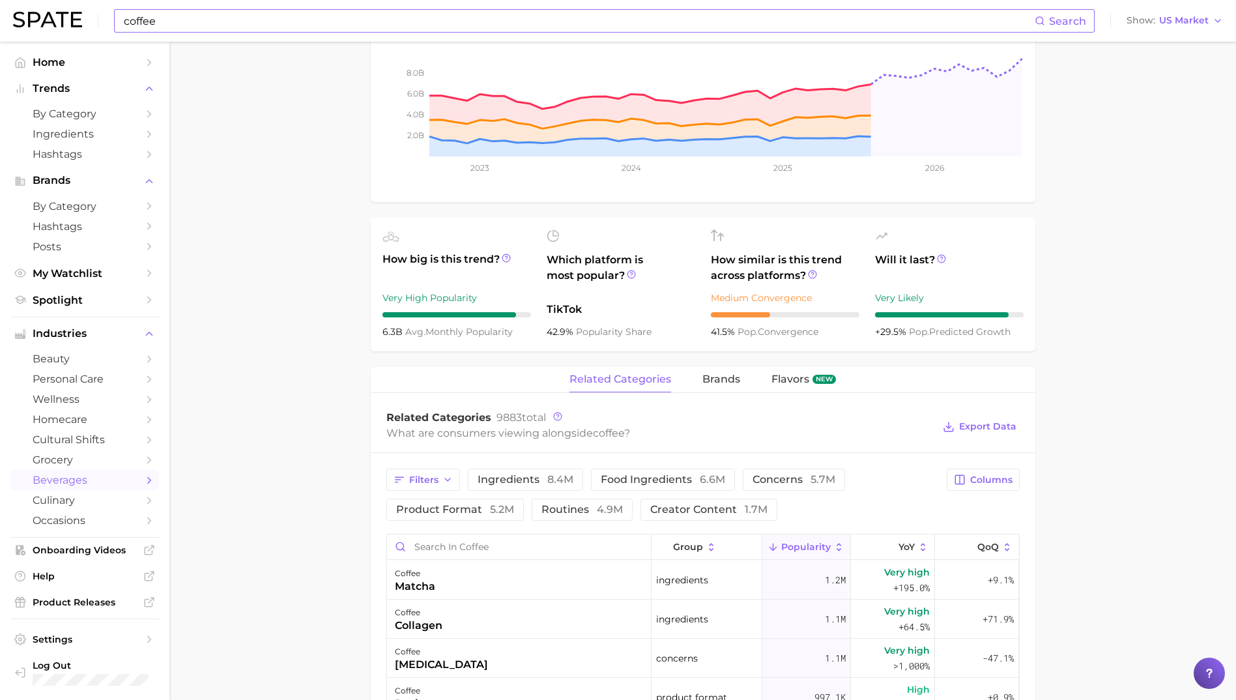
scroll to position [456, 0]
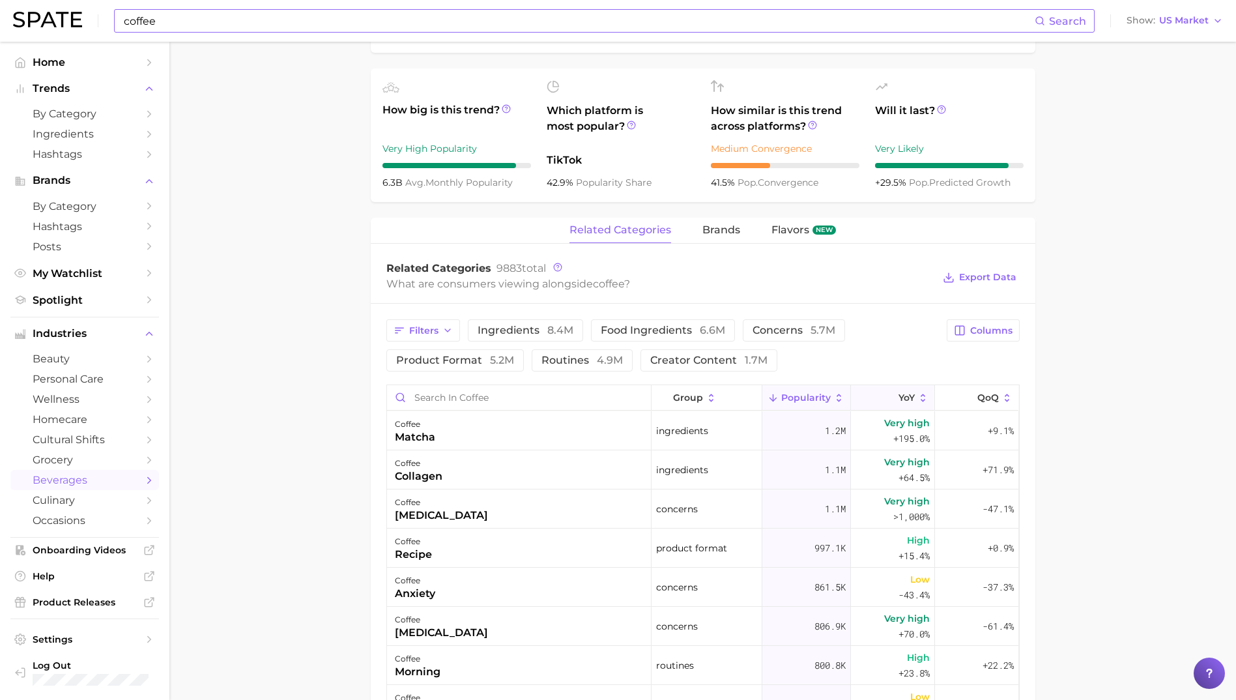
click at [895, 390] on button "YoY" at bounding box center [893, 397] width 84 height 25
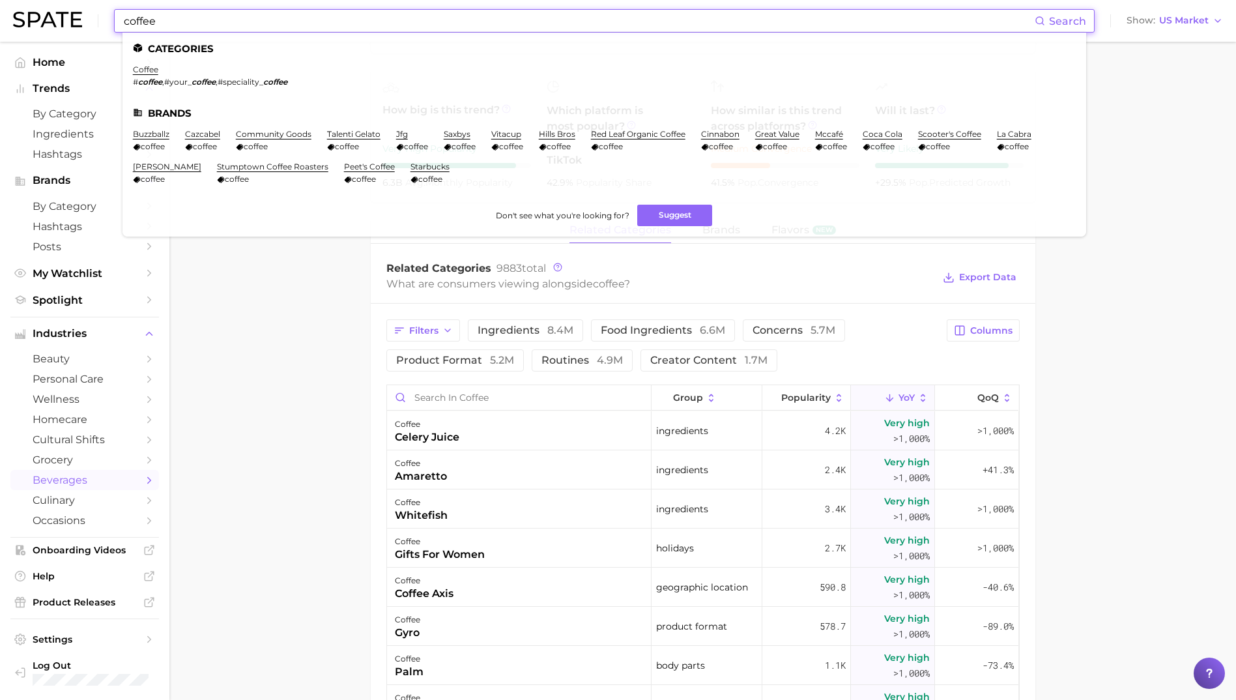
click at [274, 18] on input "coffee" at bounding box center [578, 21] width 912 height 22
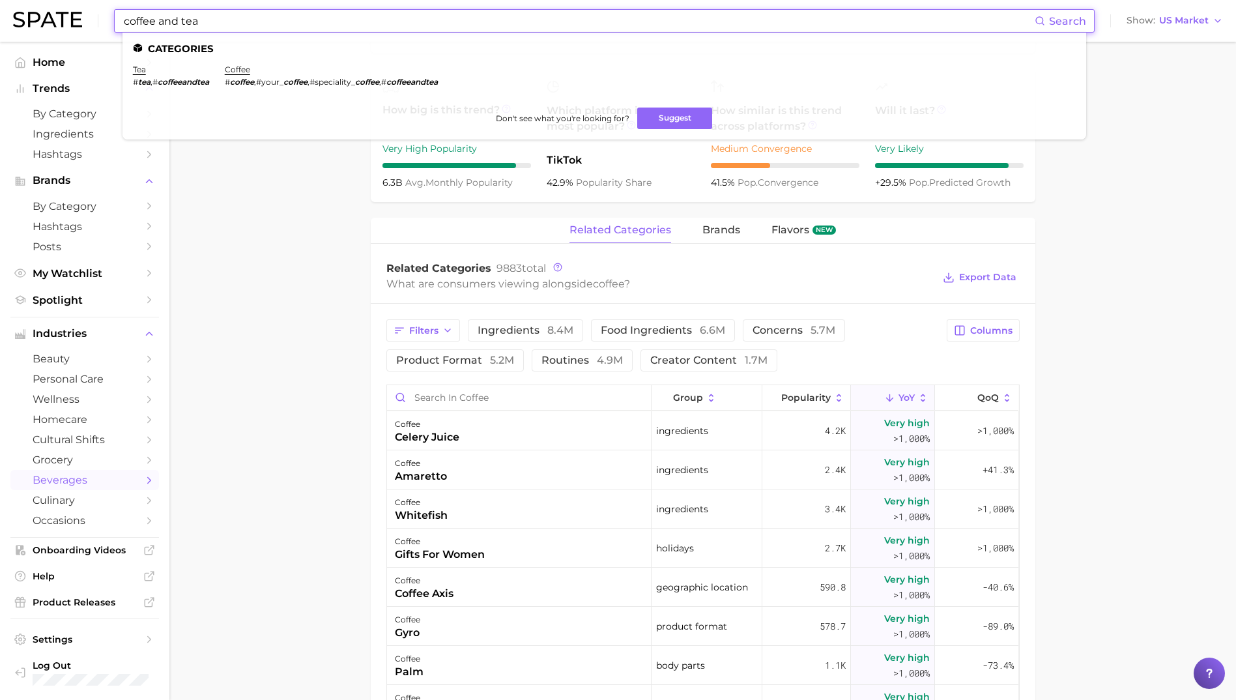
click at [176, 22] on input "coffee and tea" at bounding box center [578, 21] width 912 height 22
type input "coffee and&tea"
click at [276, 369] on main "1. coffees 2. coffee beverages 3. coffee beverages 4. coffee Overview Google Ti…" at bounding box center [702, 375] width 1066 height 1579
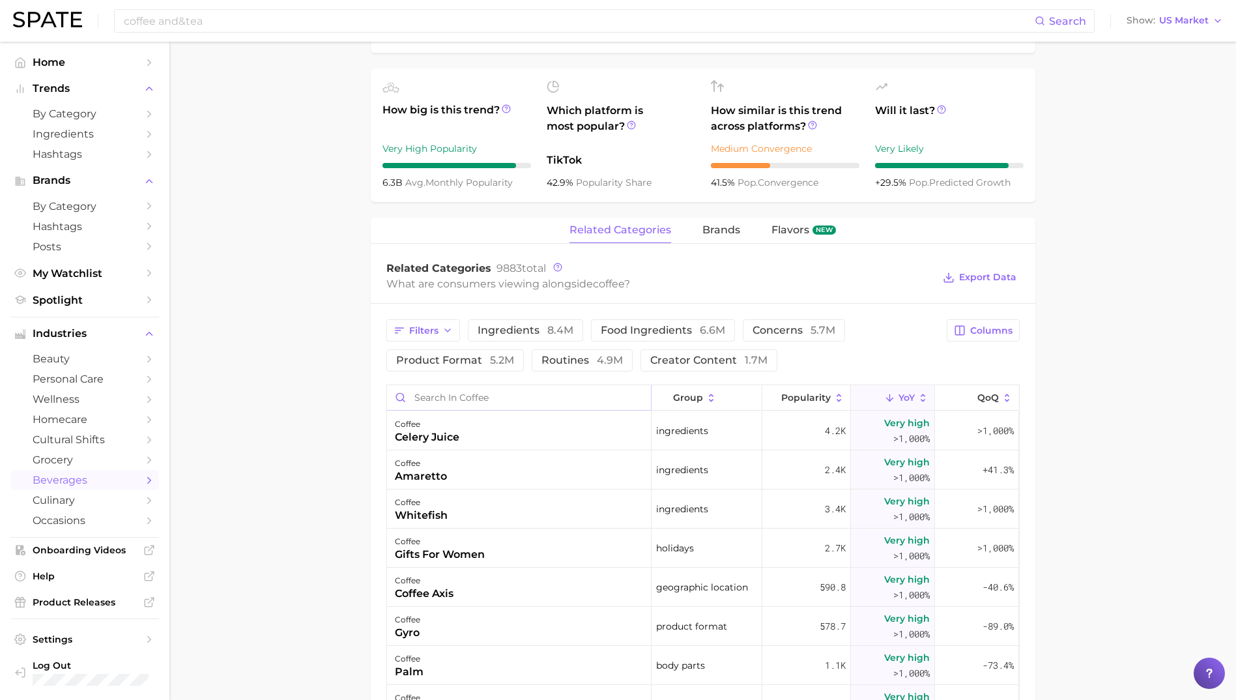
click at [480, 399] on input "Search in coffee" at bounding box center [519, 397] width 264 height 25
type input "scent"
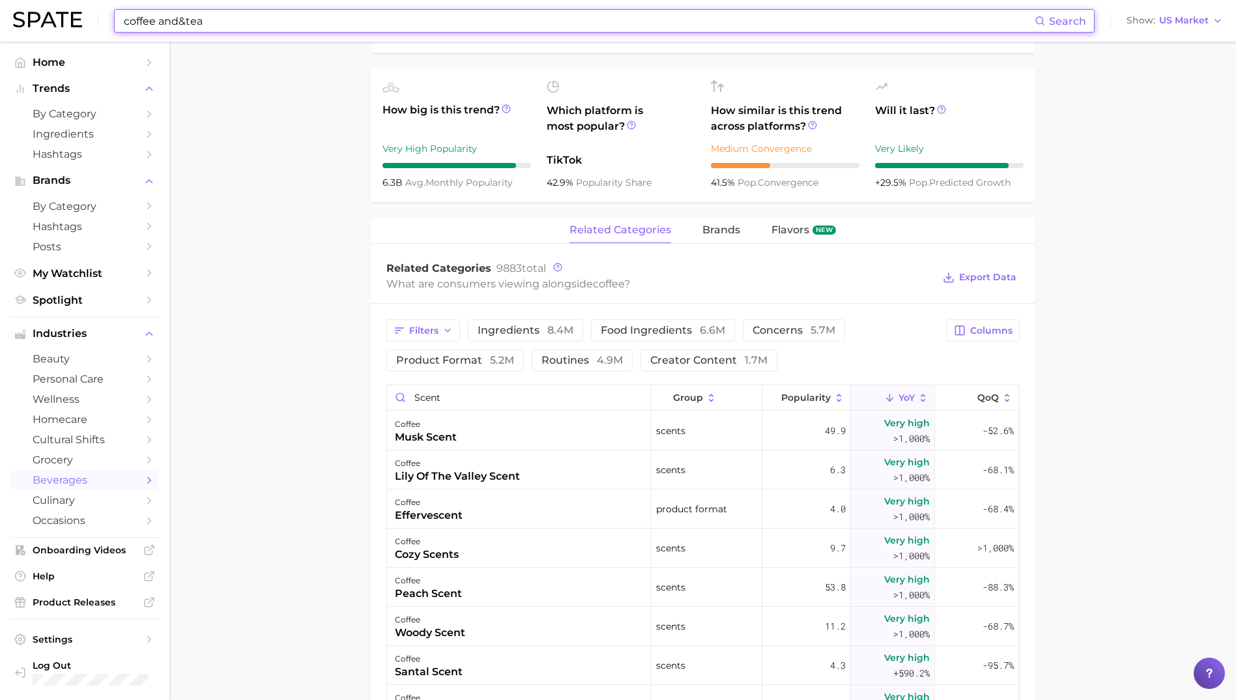
click at [234, 17] on input "coffee and&tea" at bounding box center [578, 21] width 912 height 22
click at [233, 16] on input "coffee and&tea" at bounding box center [578, 21] width 912 height 22
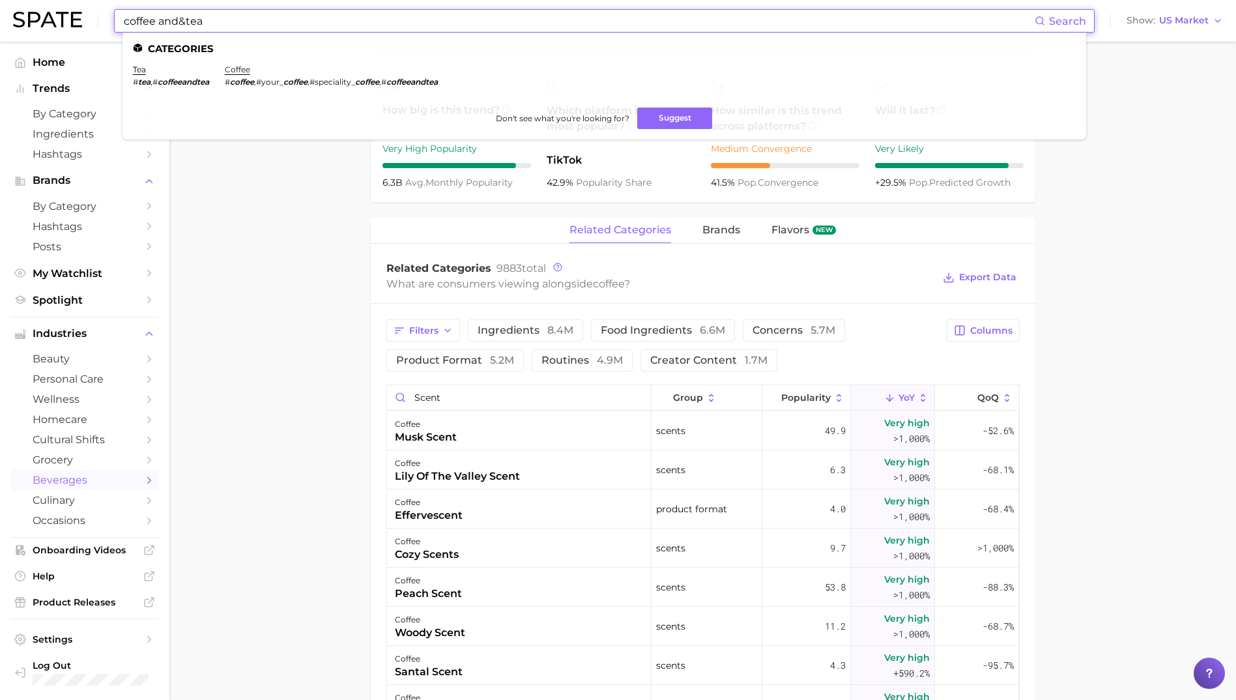
click at [233, 16] on input "coffee and&tea" at bounding box center [578, 21] width 912 height 22
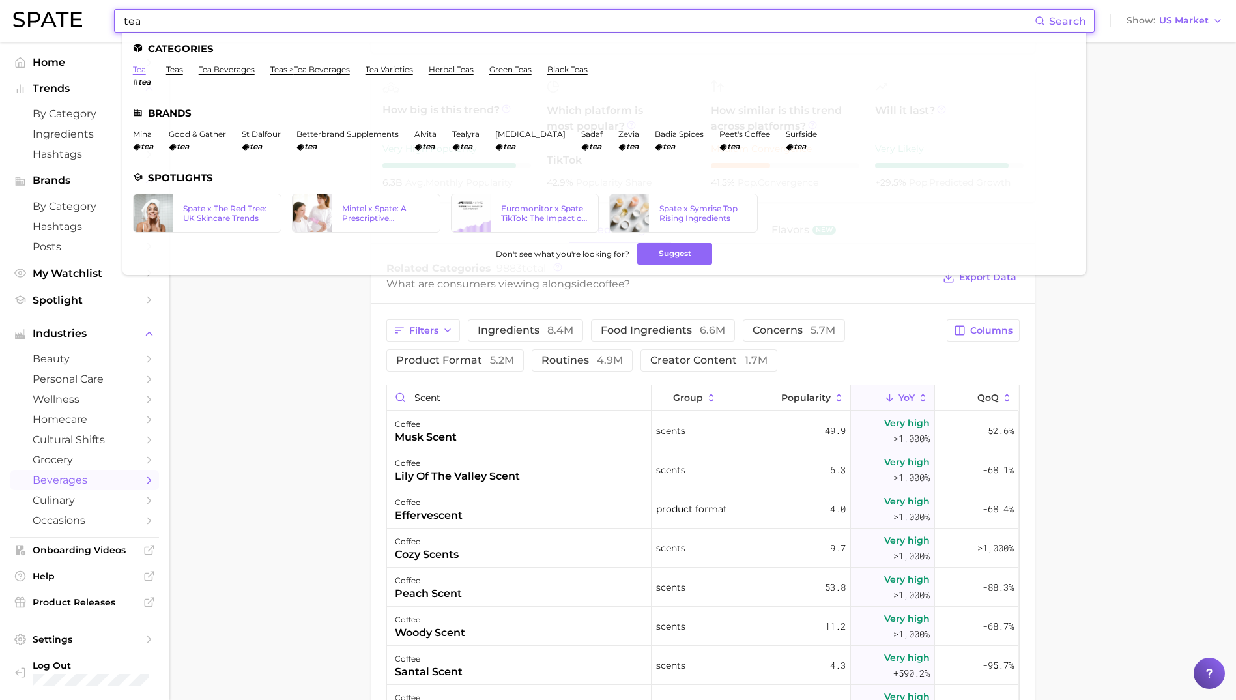
type input "tea"
click at [144, 70] on link "tea" at bounding box center [139, 69] width 13 height 10
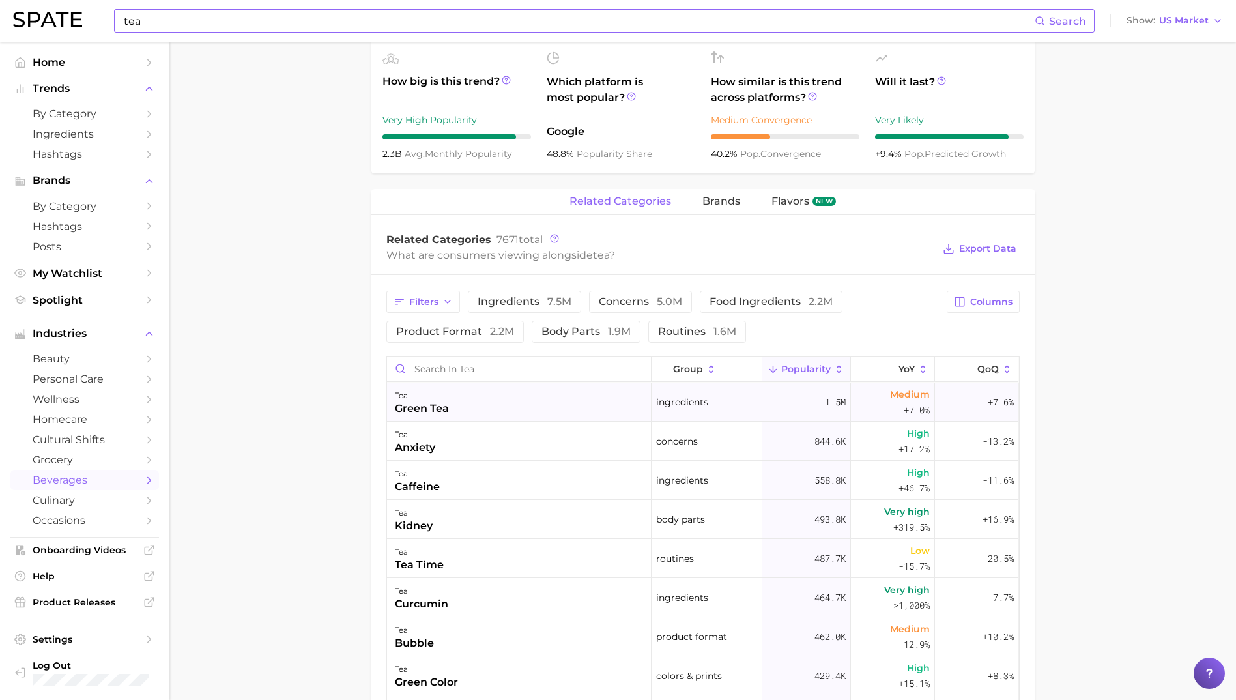
scroll to position [521, 0]
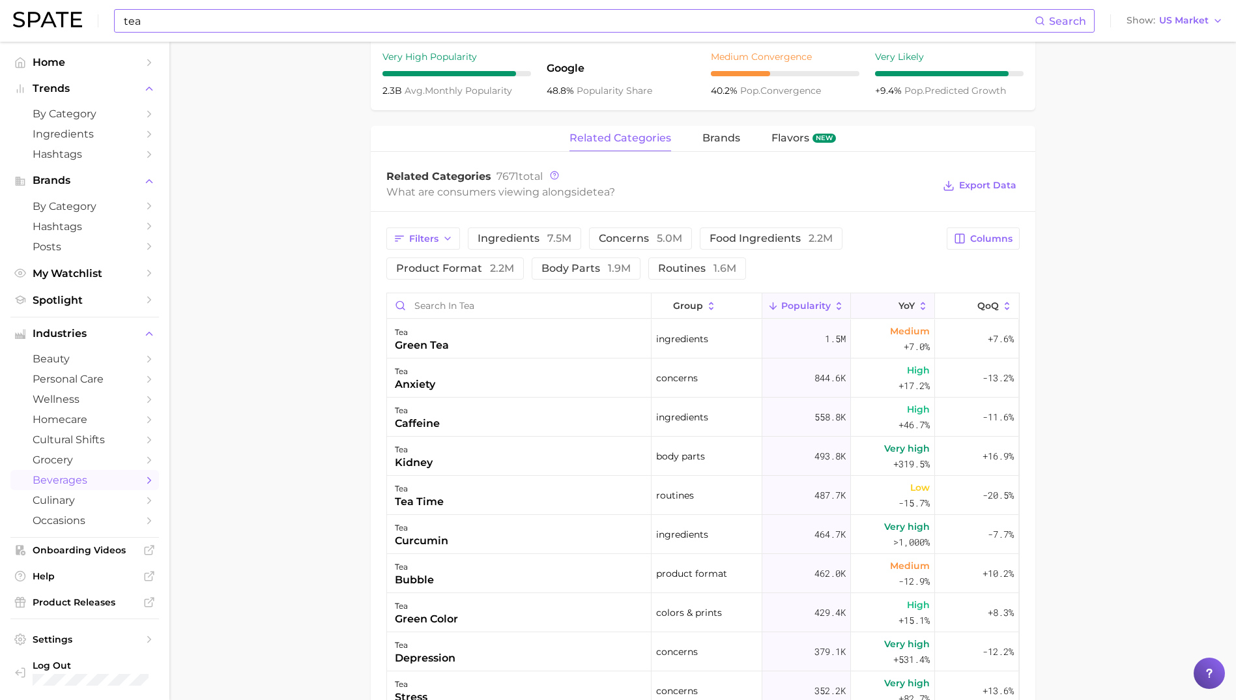
click at [861, 300] on button "YoY" at bounding box center [893, 305] width 84 height 25
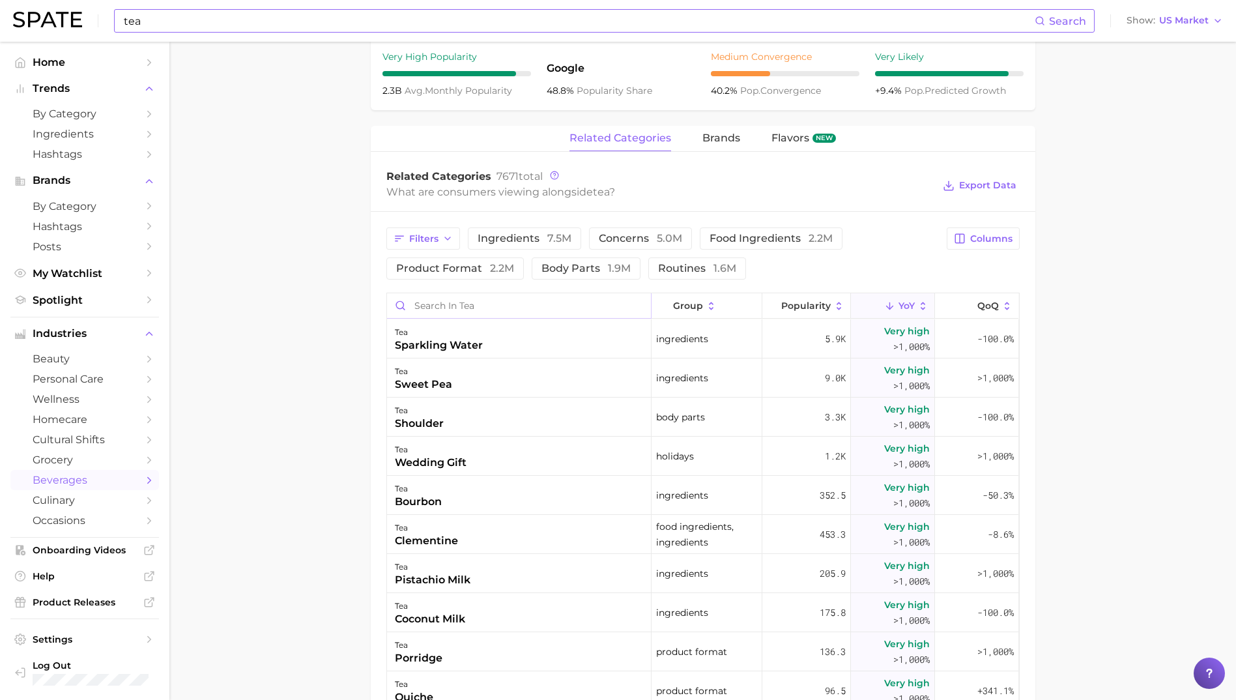
click at [454, 299] on input "Search in tea" at bounding box center [519, 305] width 264 height 25
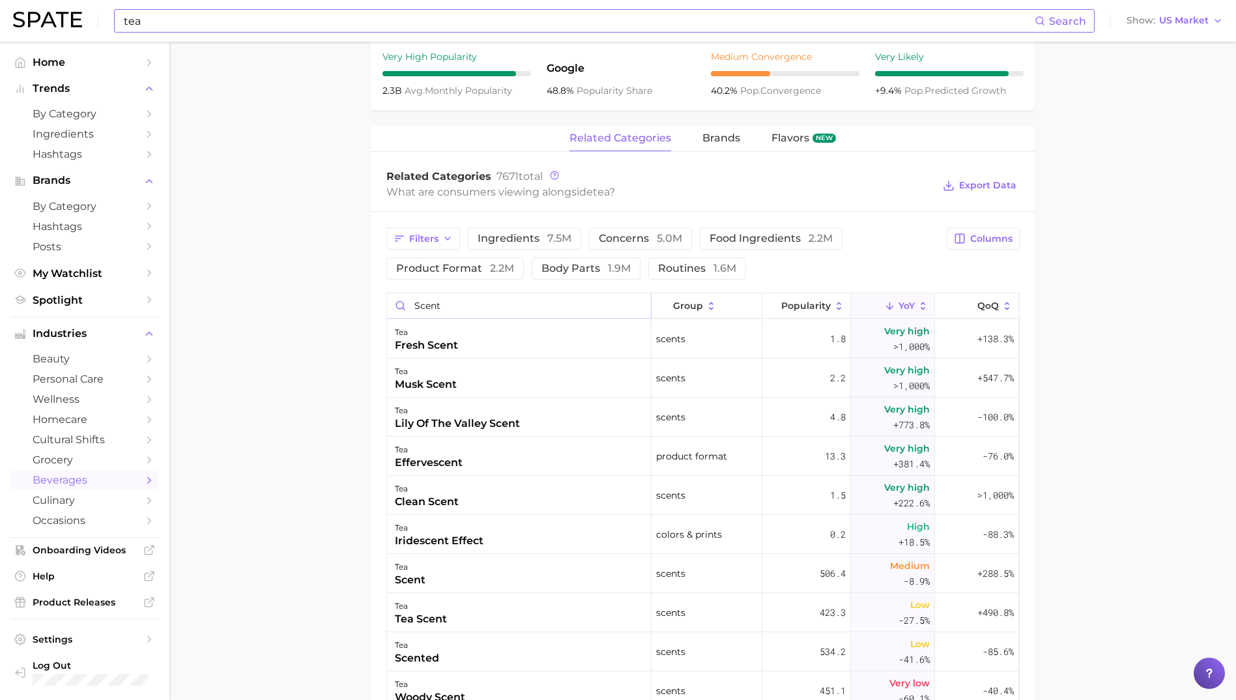
click at [427, 308] on input "scent" at bounding box center [519, 305] width 264 height 25
type input "a"
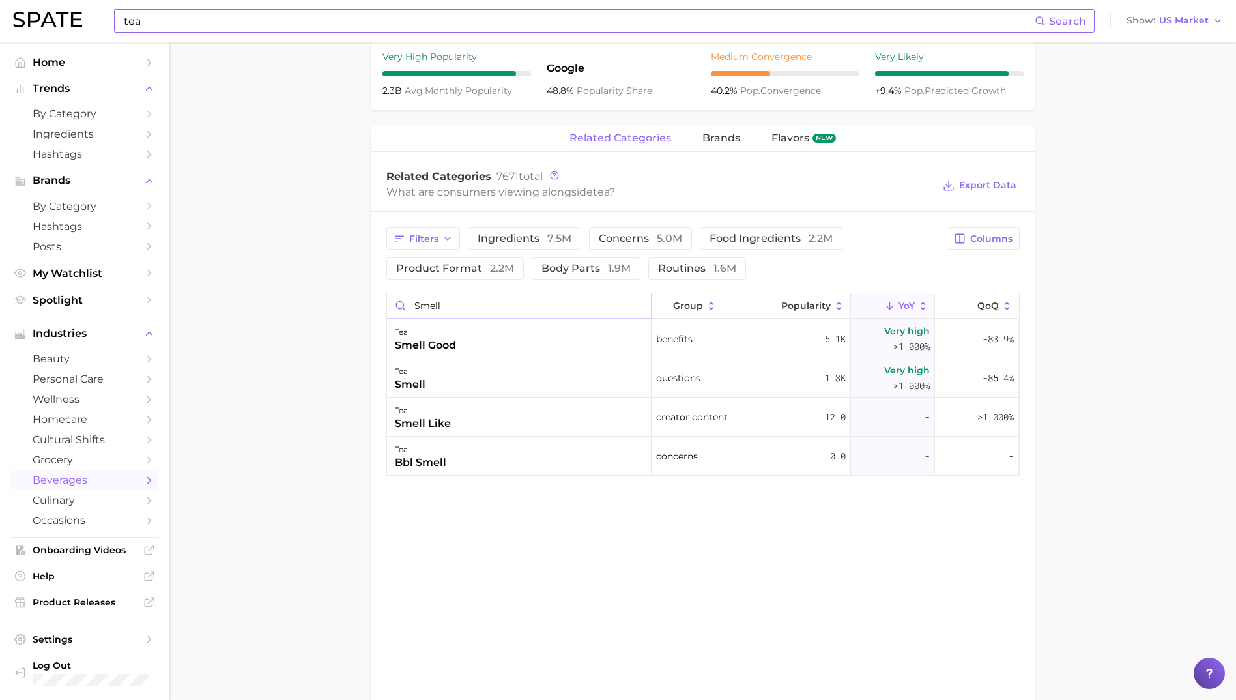
type input "smell"
